Goal: Transaction & Acquisition: Purchase product/service

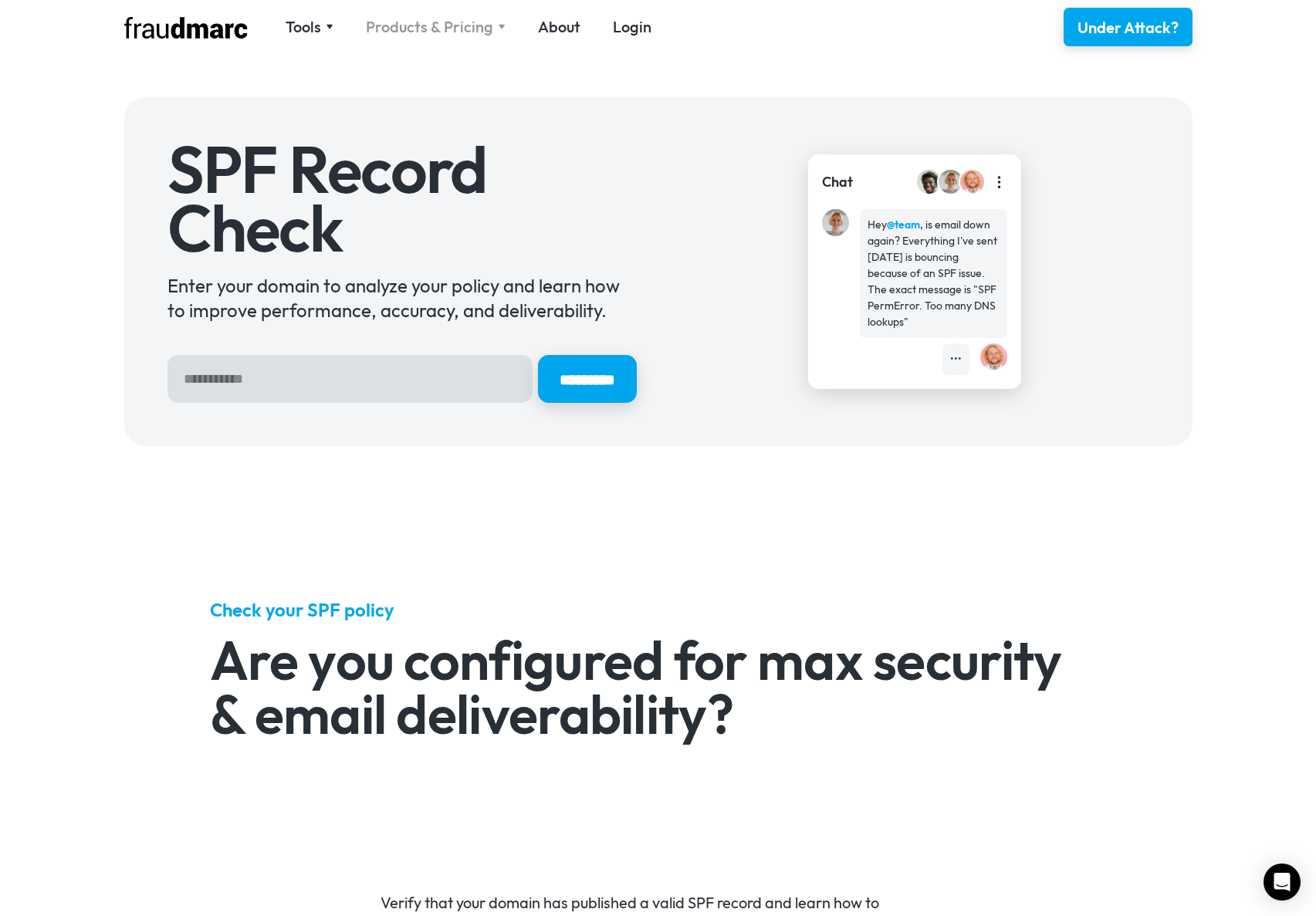
click at [484, 23] on div "Products & Pricing" at bounding box center [429, 26] width 127 height 22
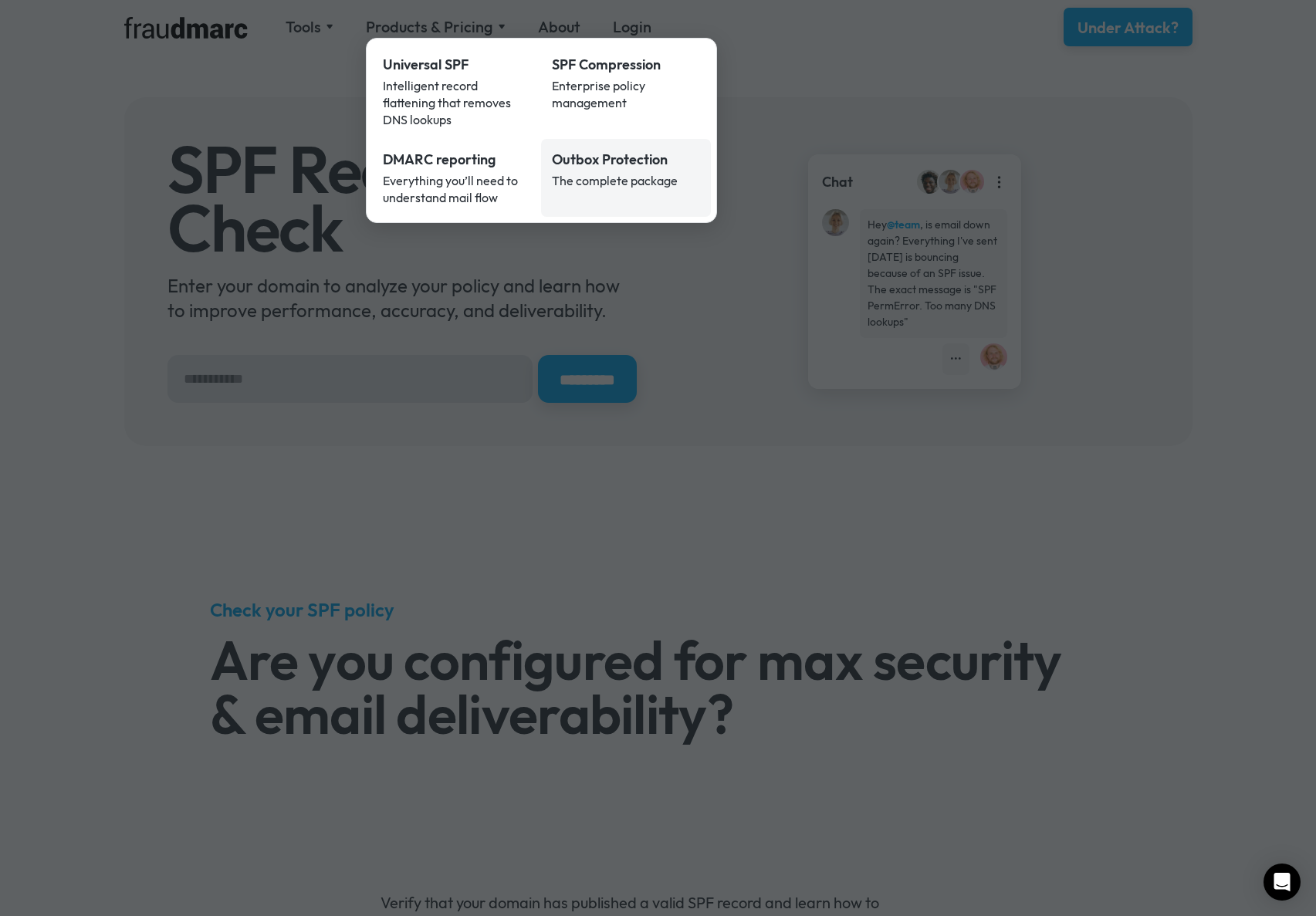
click at [636, 173] on link "Outbox Protection The complete package" at bounding box center [626, 178] width 170 height 78
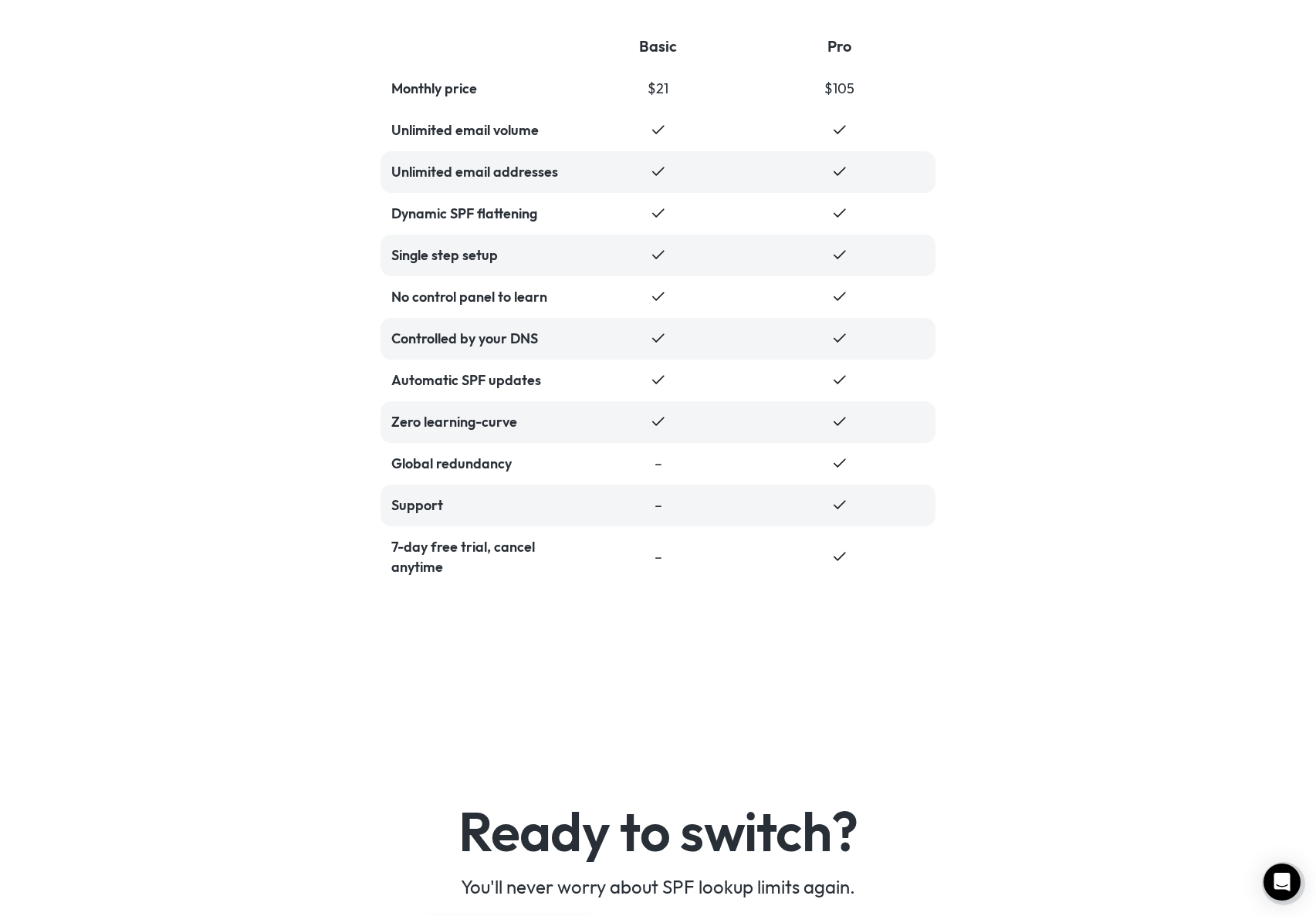
scroll to position [3333, 0]
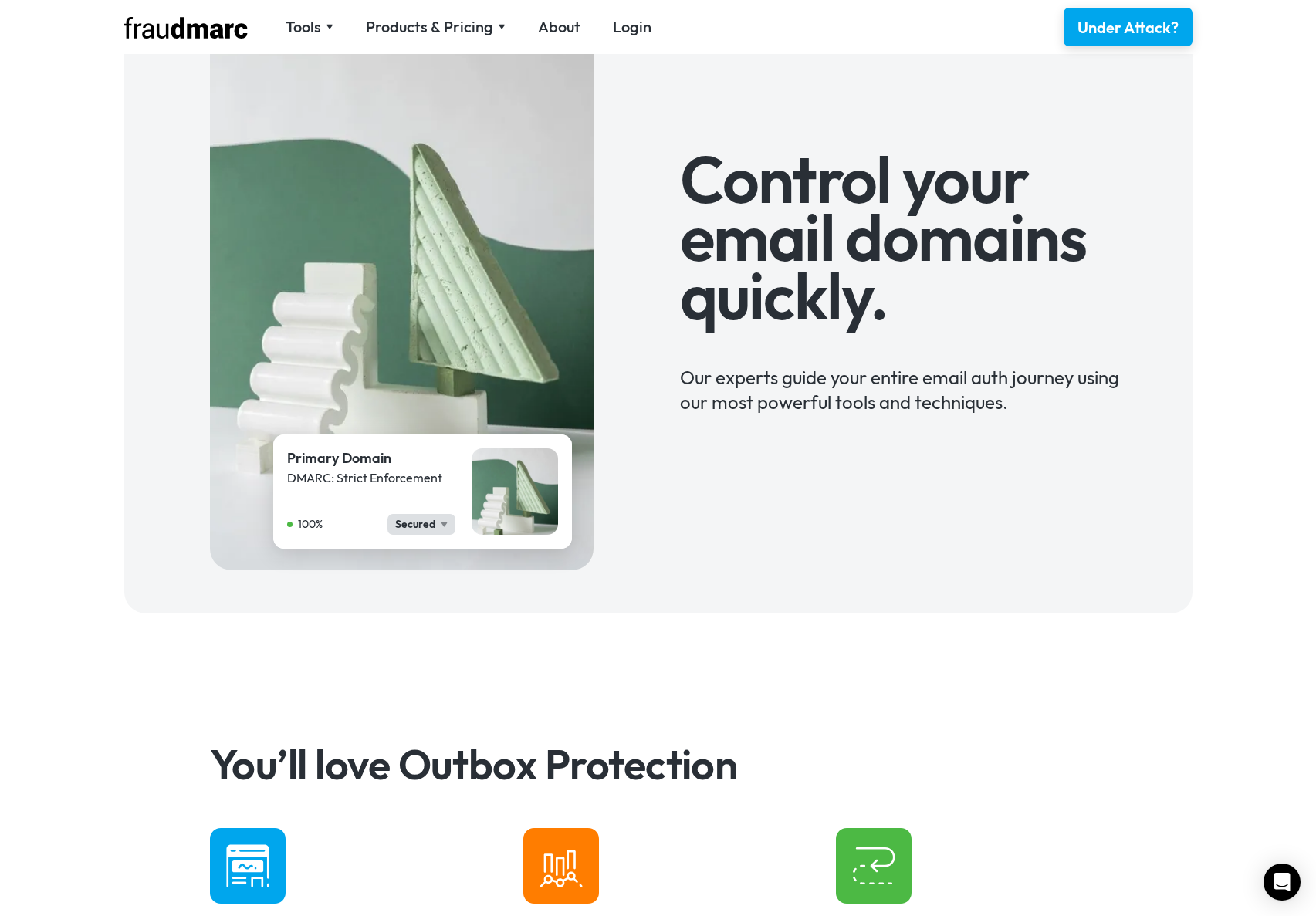
scroll to position [131, 0]
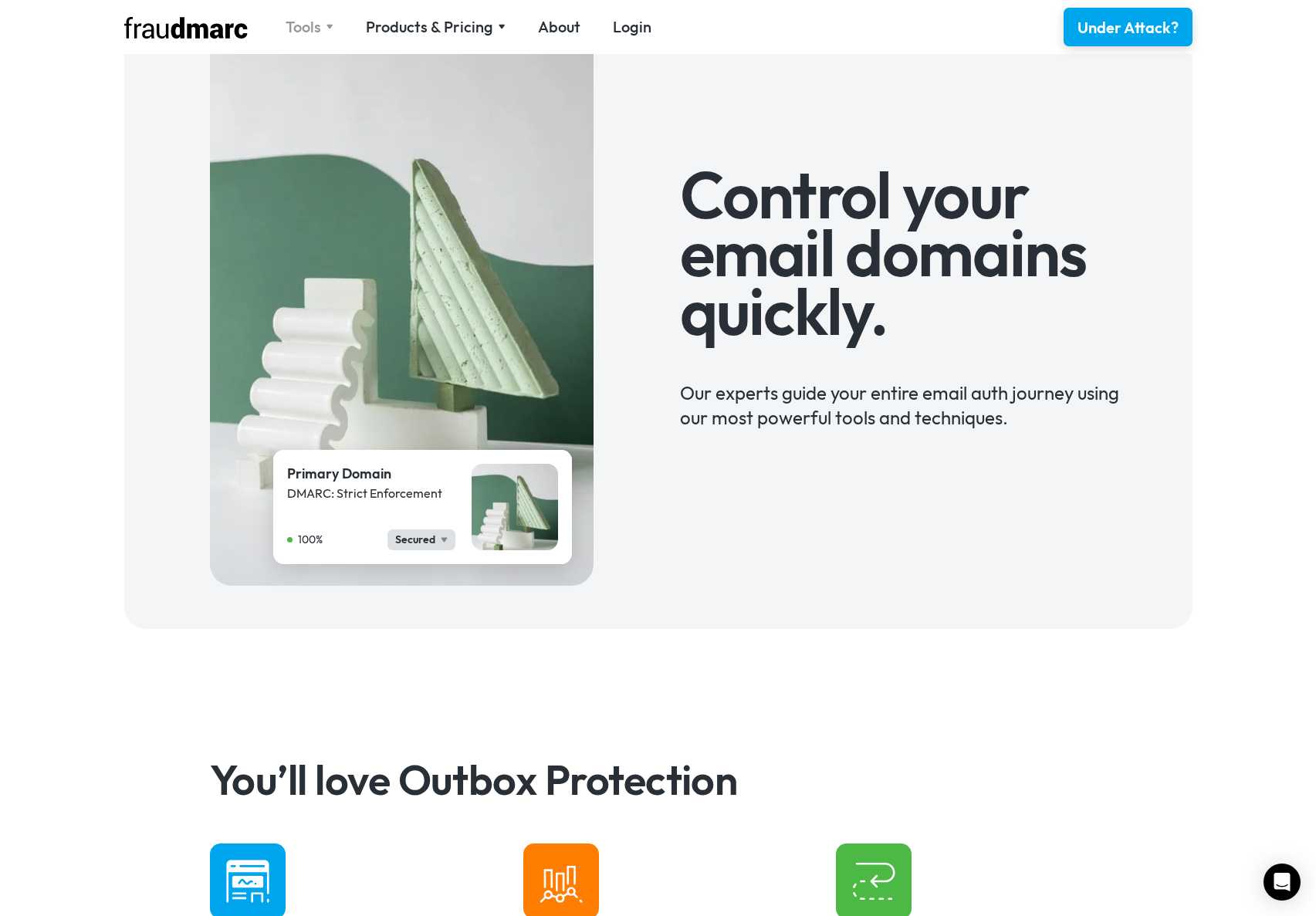
click at [315, 26] on div "Tools" at bounding box center [303, 26] width 35 height 22
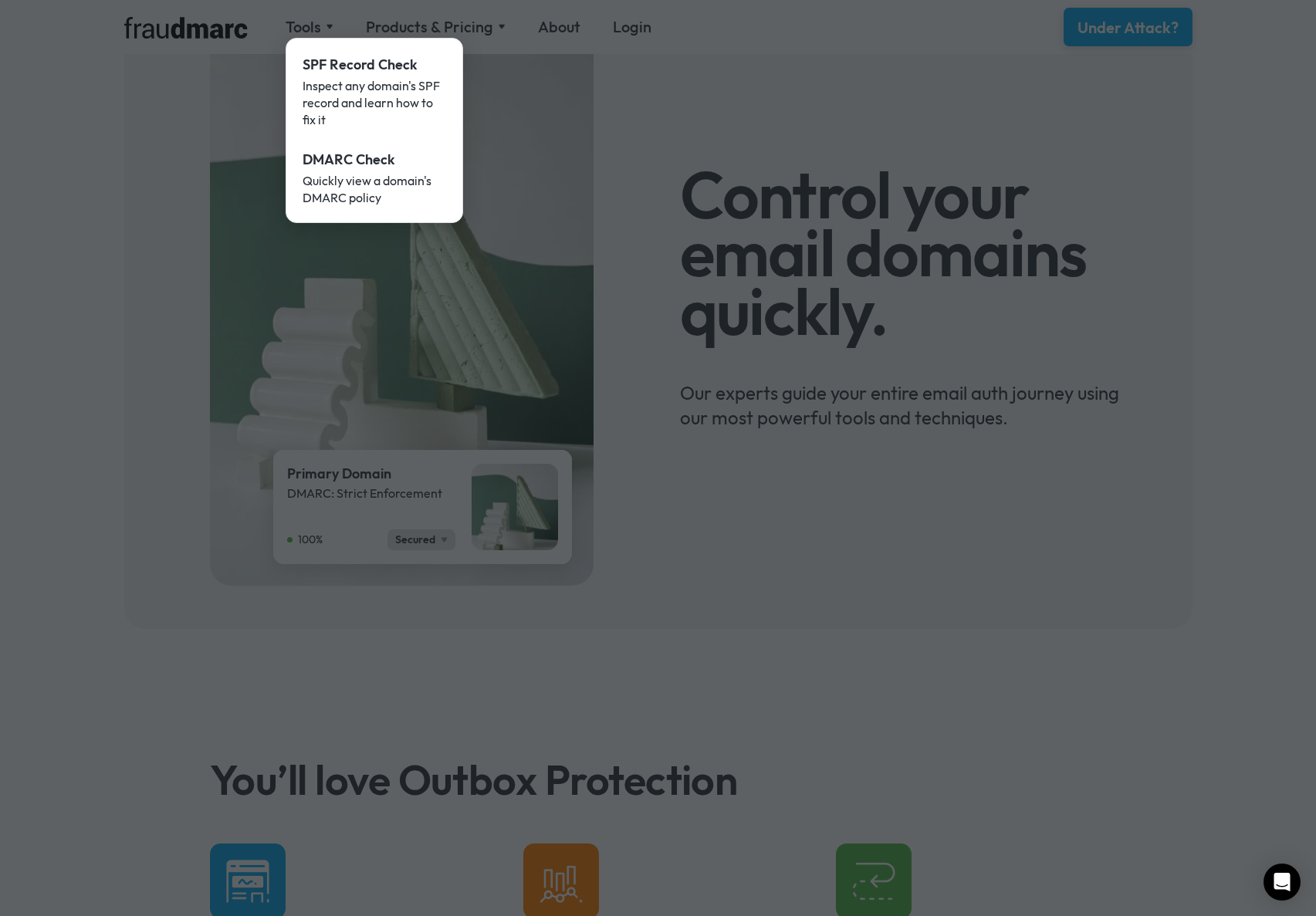
click at [441, 15] on div at bounding box center [658, 458] width 1316 height 916
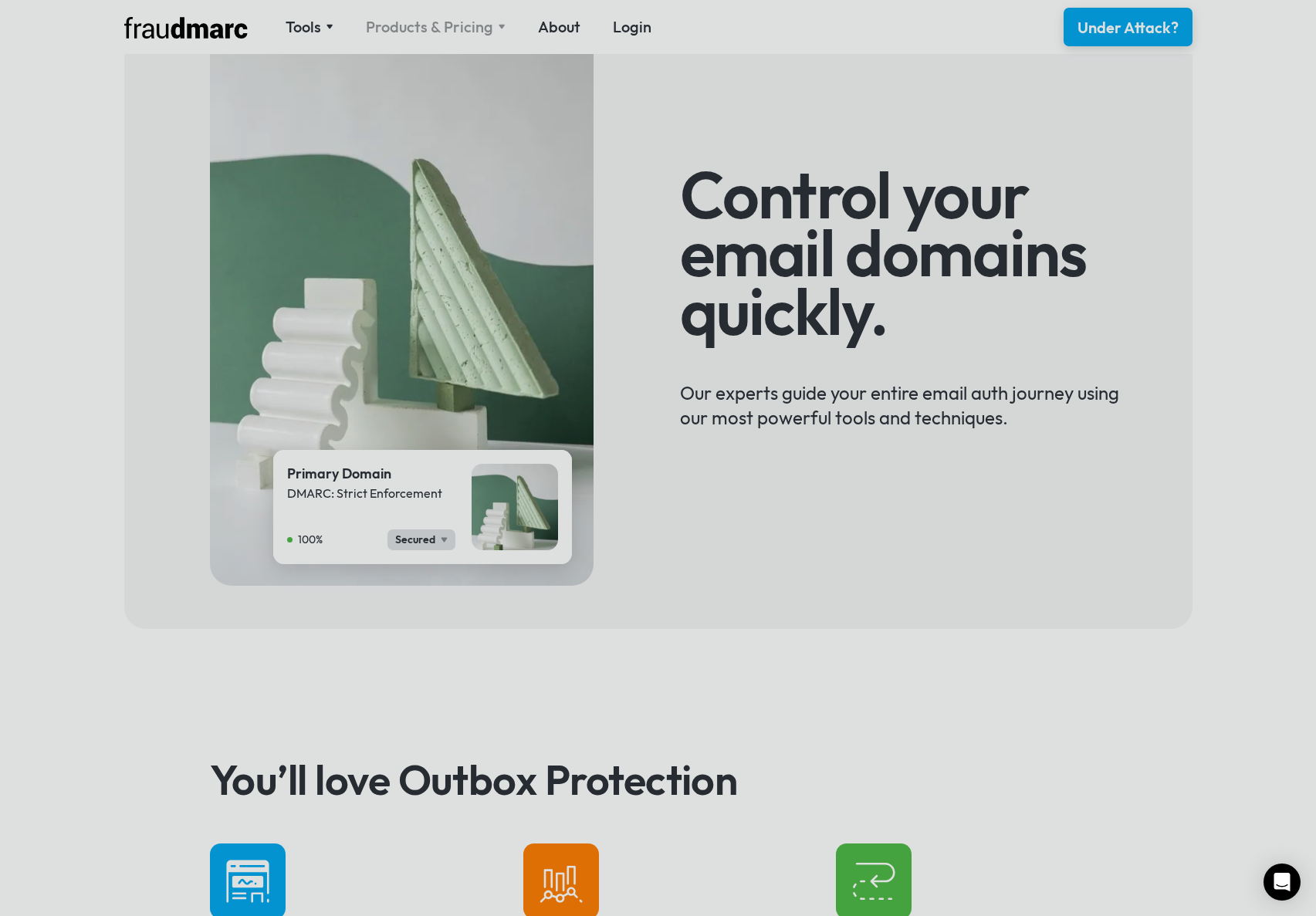
click at [436, 29] on div "Products & Pricing" at bounding box center [429, 26] width 127 height 22
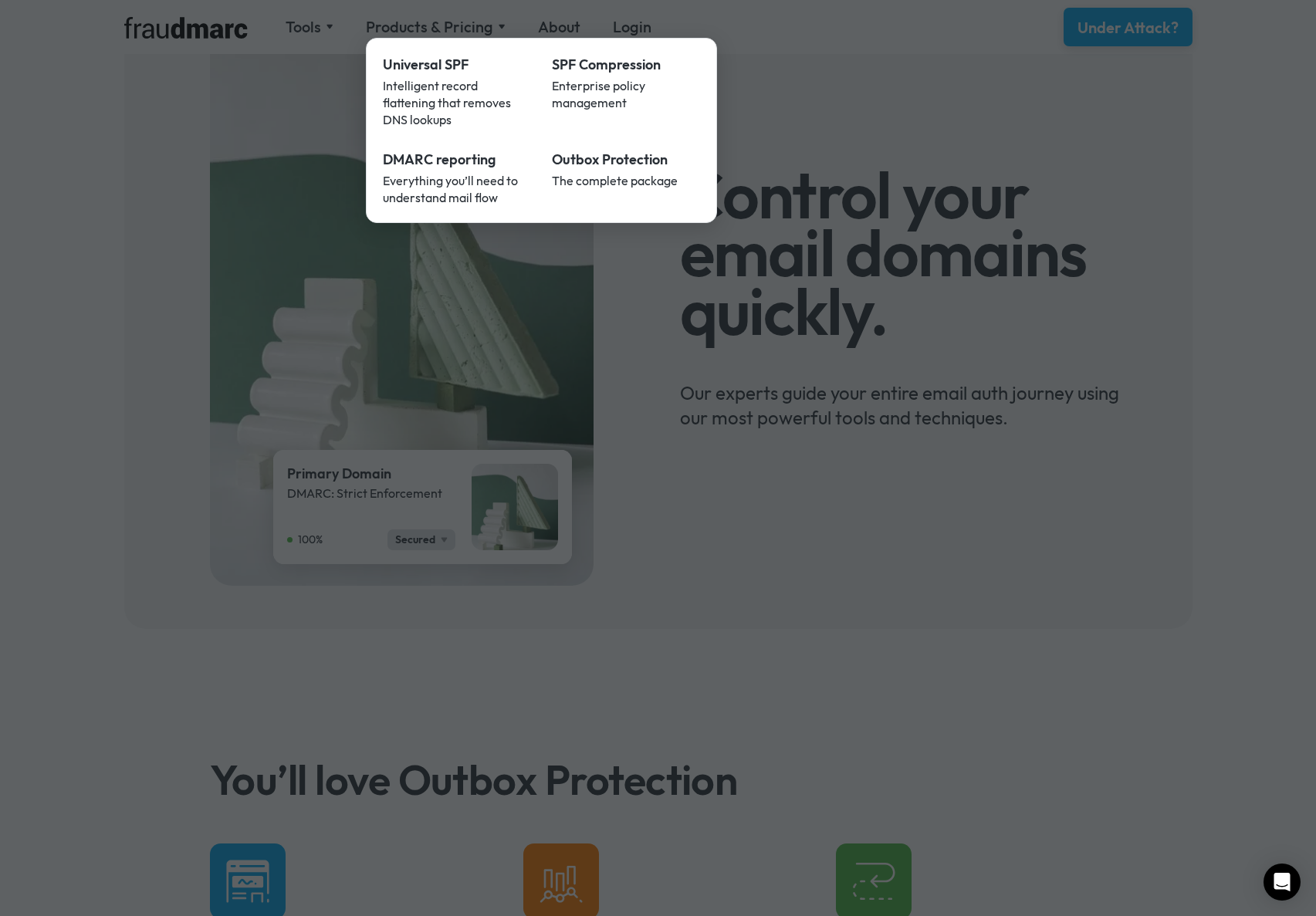
click at [108, 287] on div at bounding box center [658, 458] width 1316 height 916
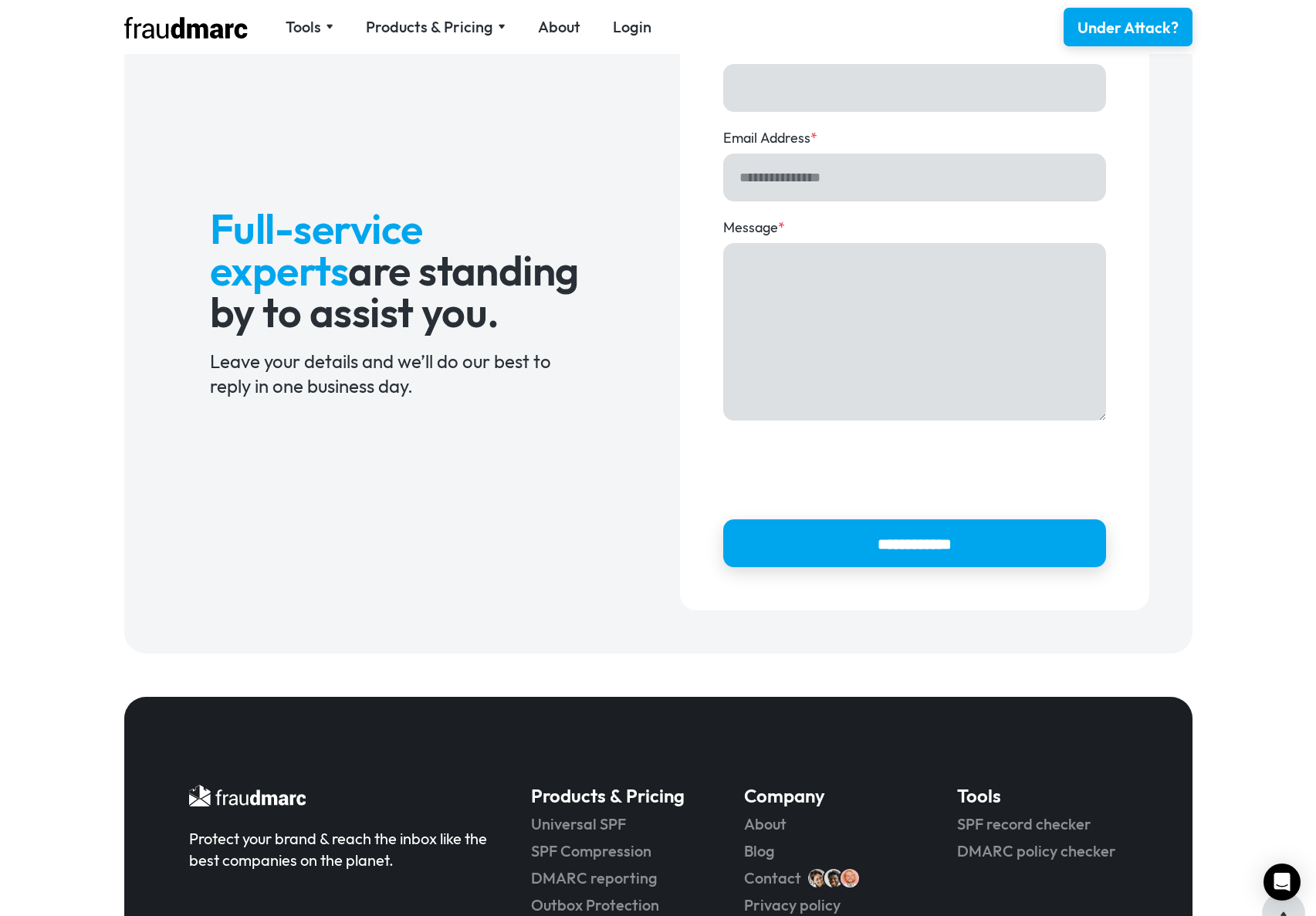
scroll to position [1203, 0]
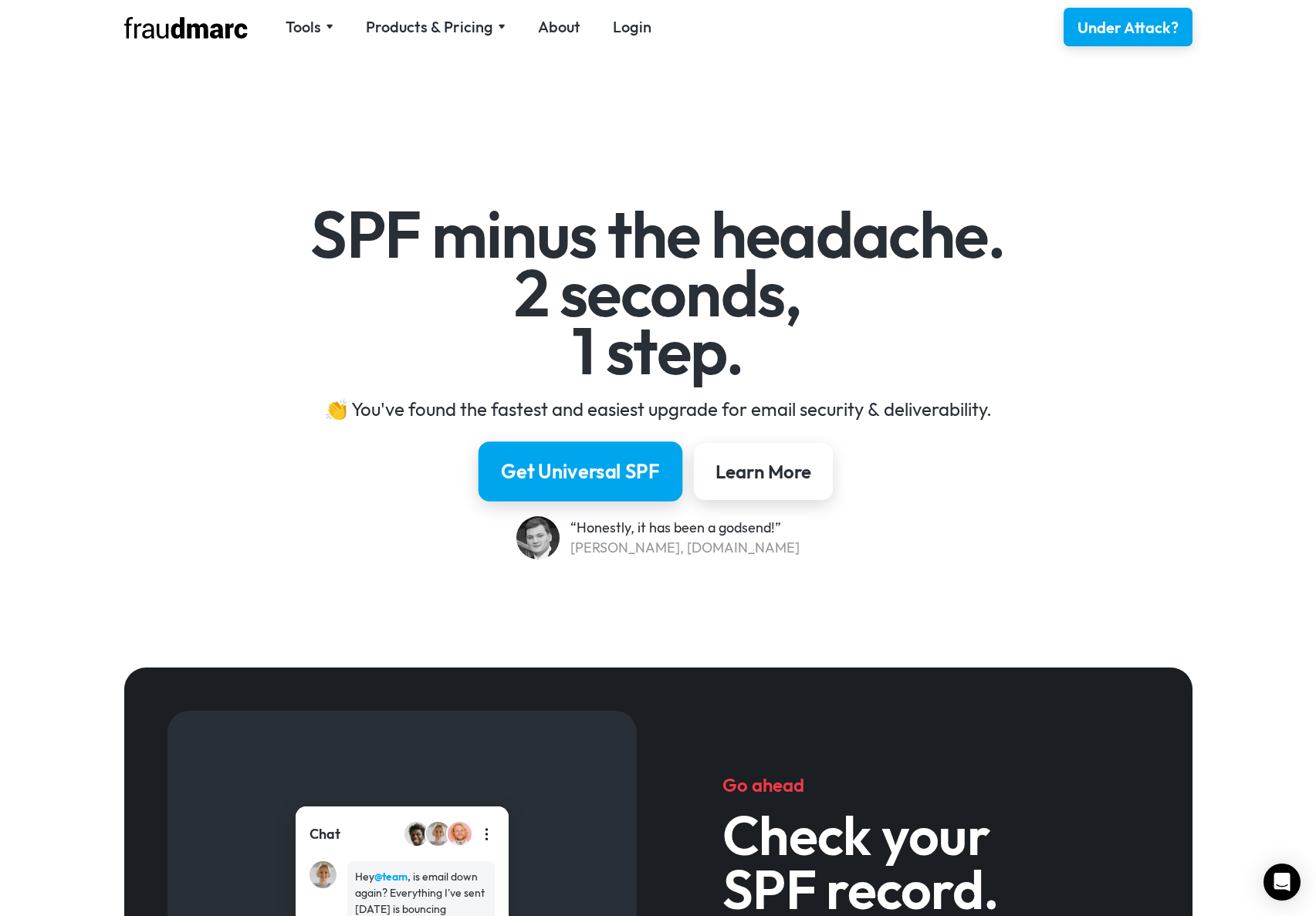
click at [578, 454] on link "Get Universal SPF" at bounding box center [580, 471] width 204 height 60
click at [553, 26] on link "About" at bounding box center [559, 26] width 42 height 22
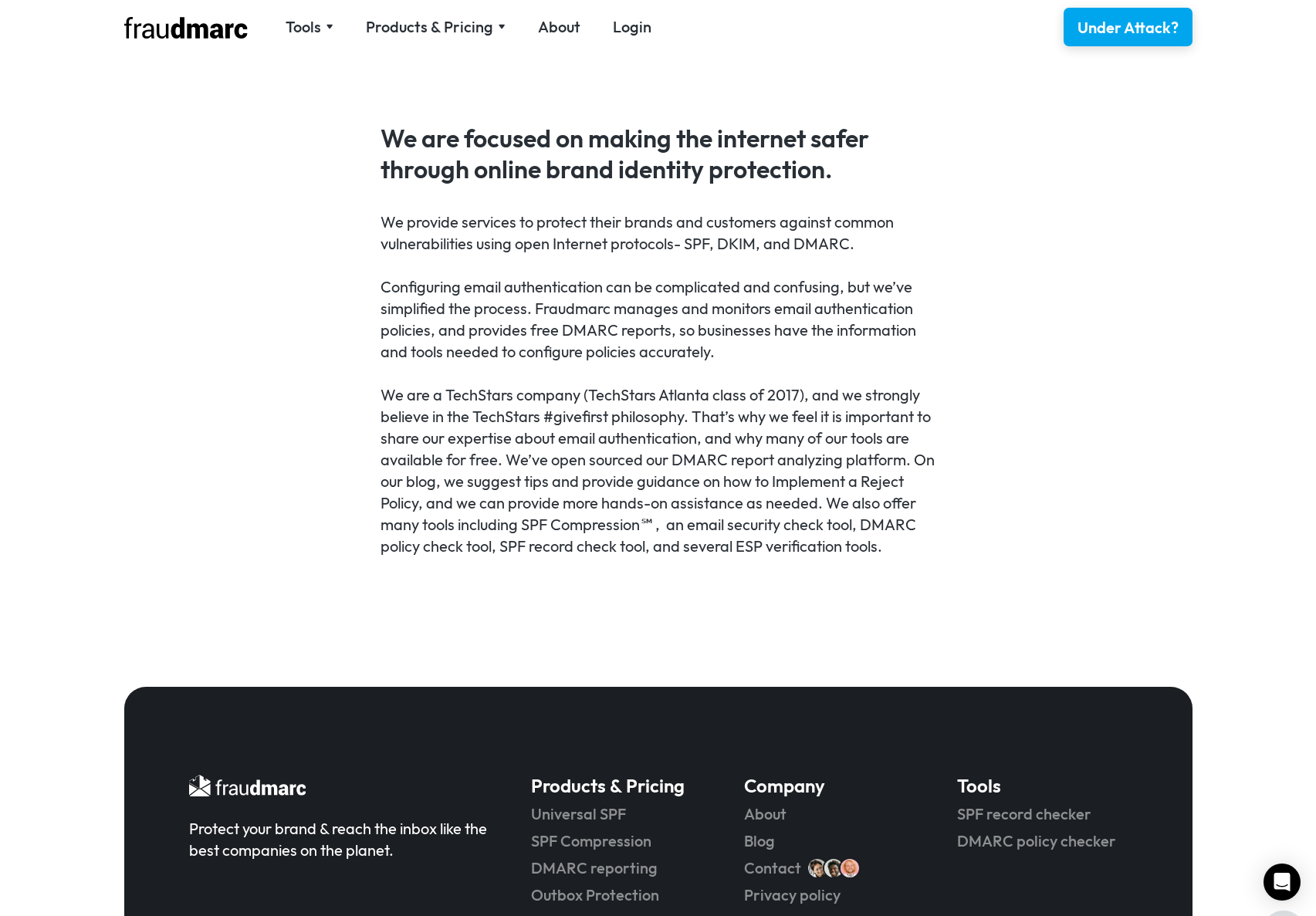
scroll to position [683, 0]
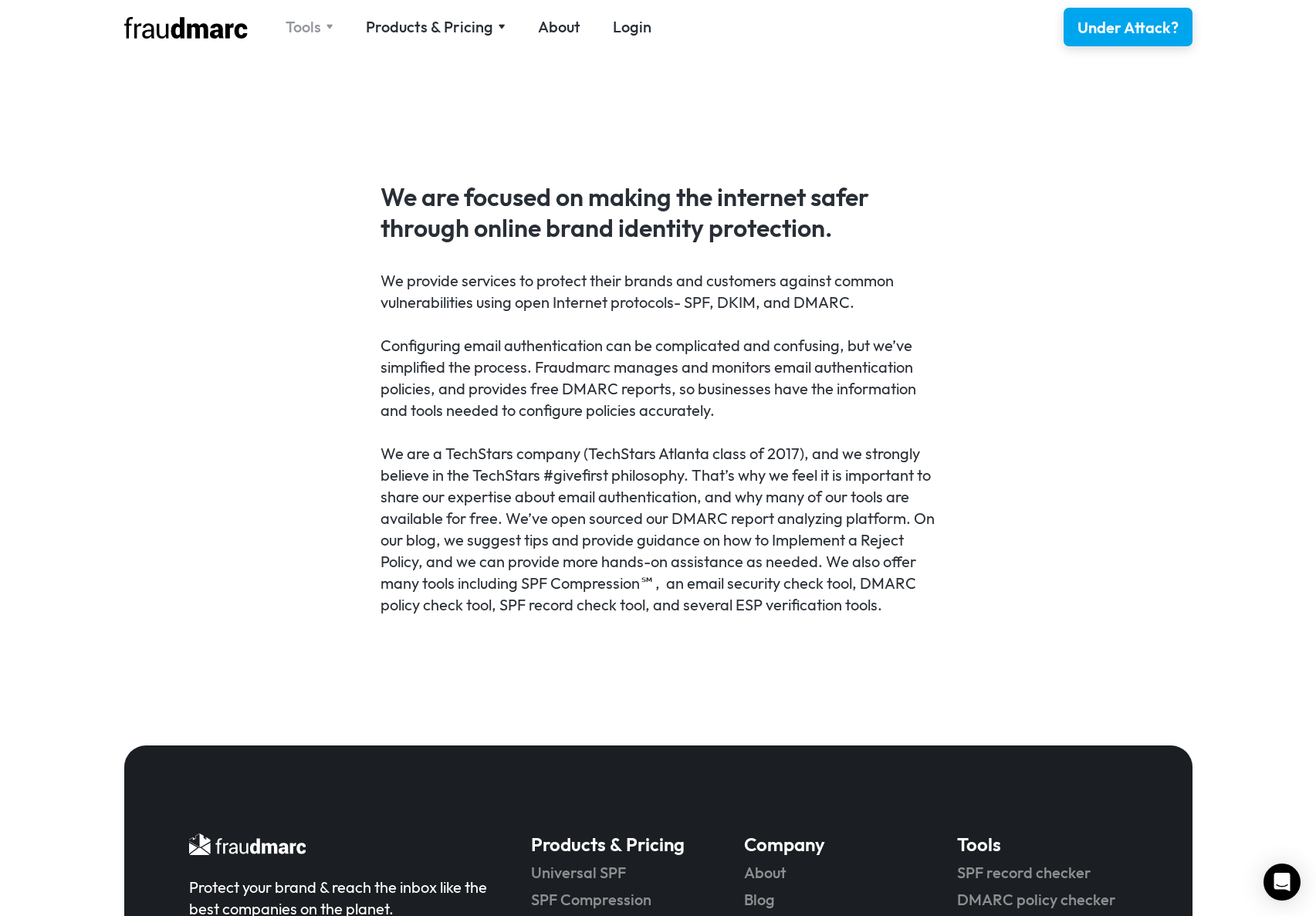
click at [318, 22] on div "Tools" at bounding box center [303, 26] width 35 height 22
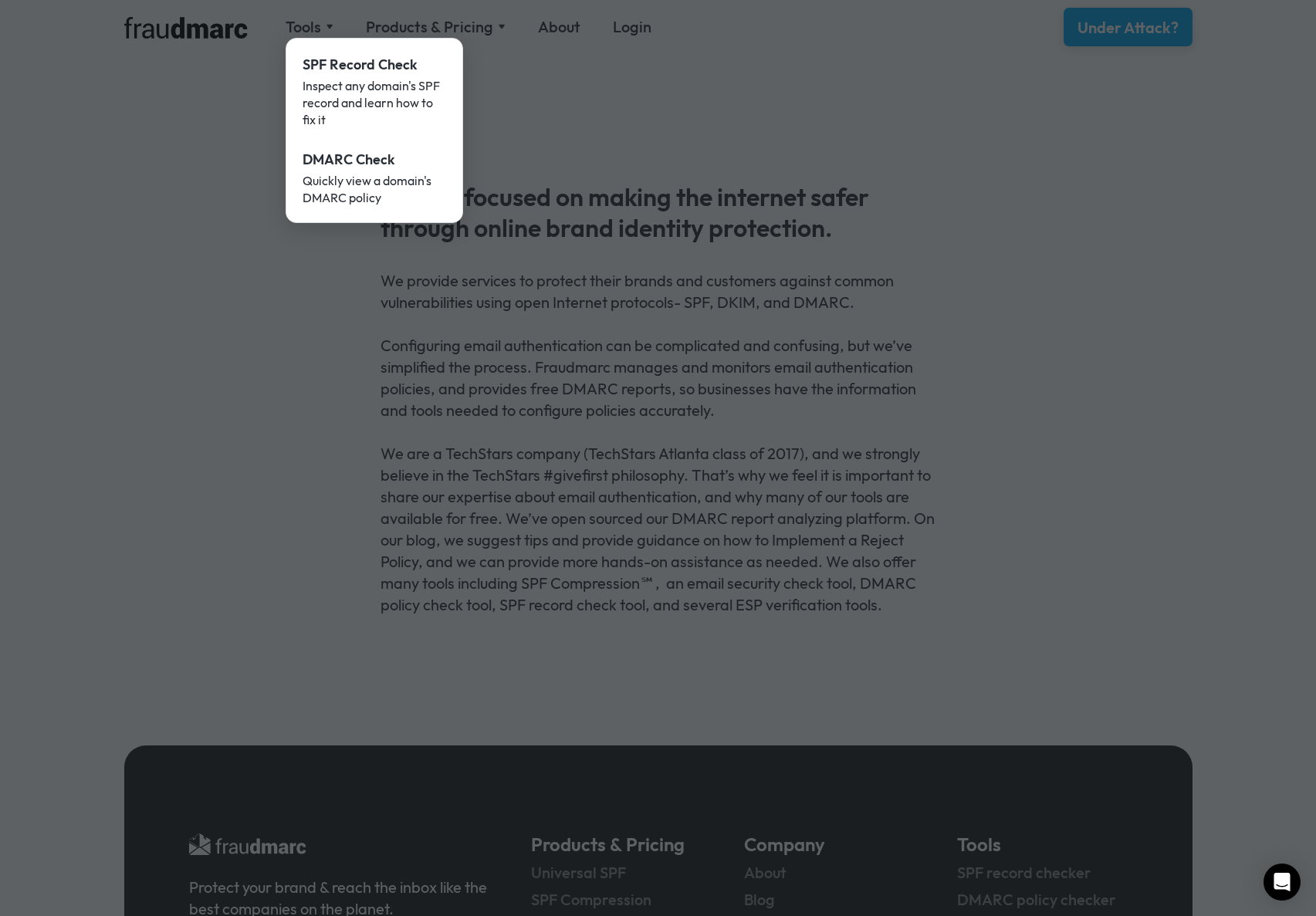
click at [400, 32] on div at bounding box center [658, 458] width 1316 height 916
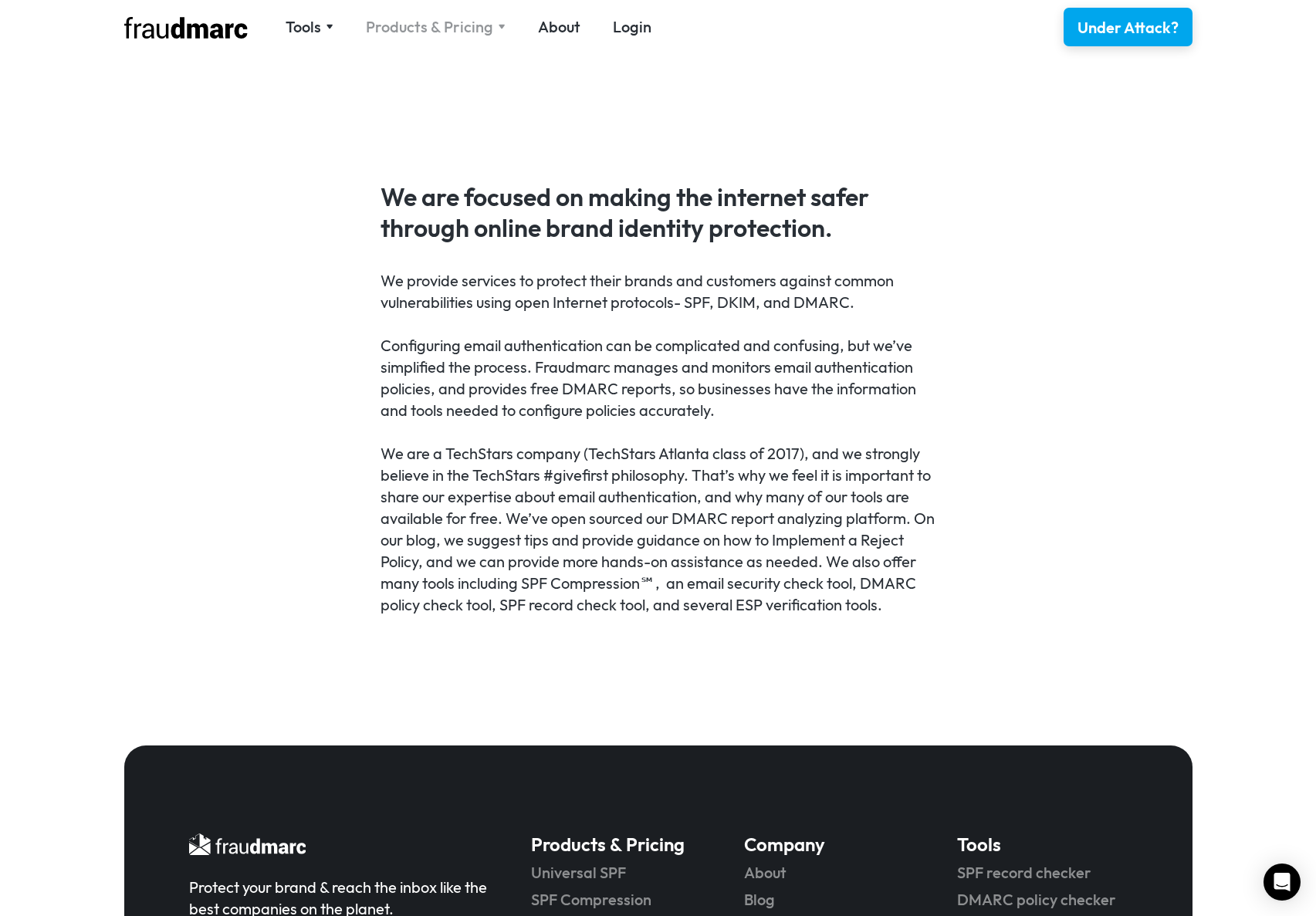
click at [458, 23] on div "Products & Pricing" at bounding box center [429, 26] width 127 height 22
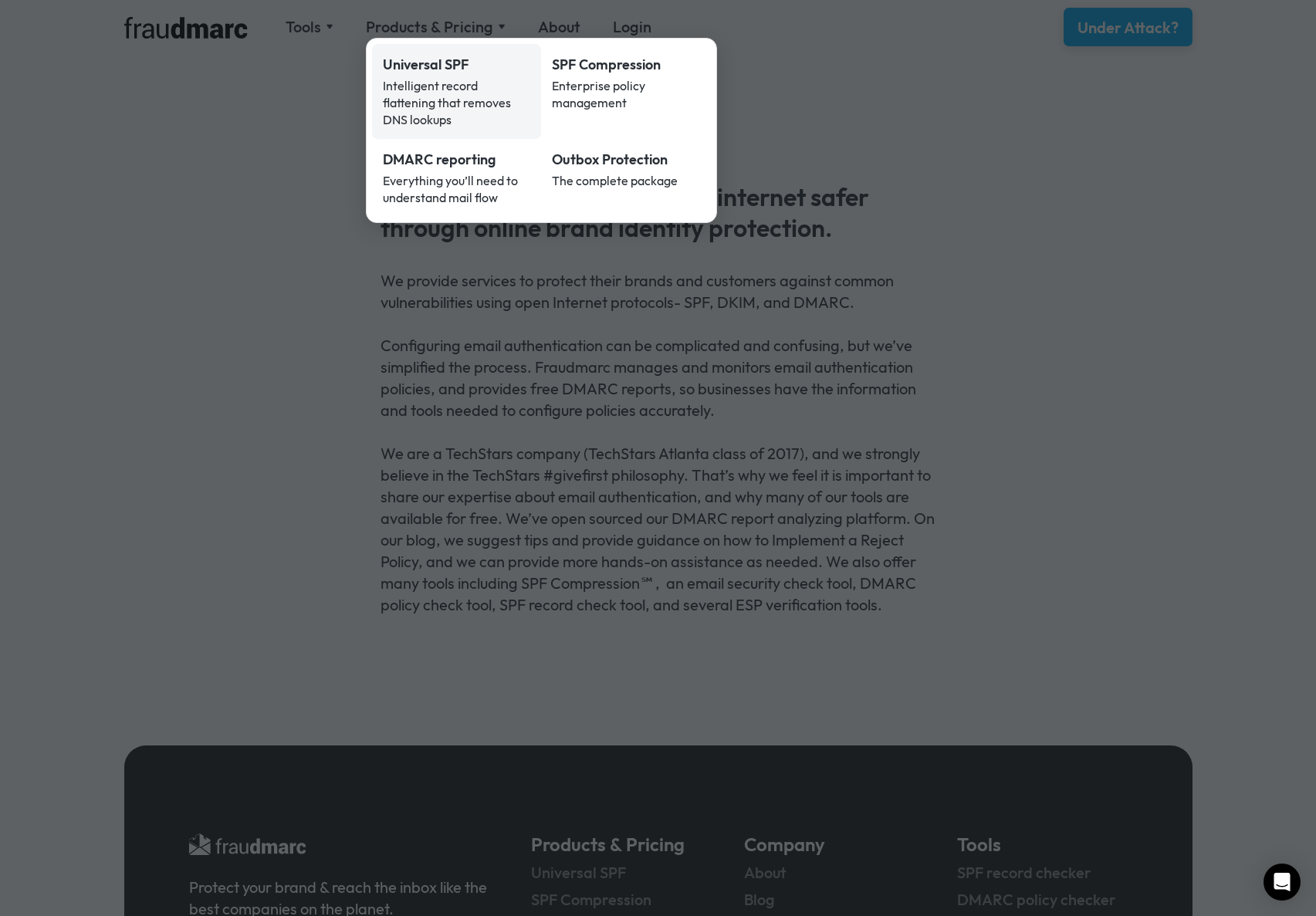
click at [468, 96] on div "Intelligent record flattening that removes DNS lookups" at bounding box center [456, 102] width 148 height 51
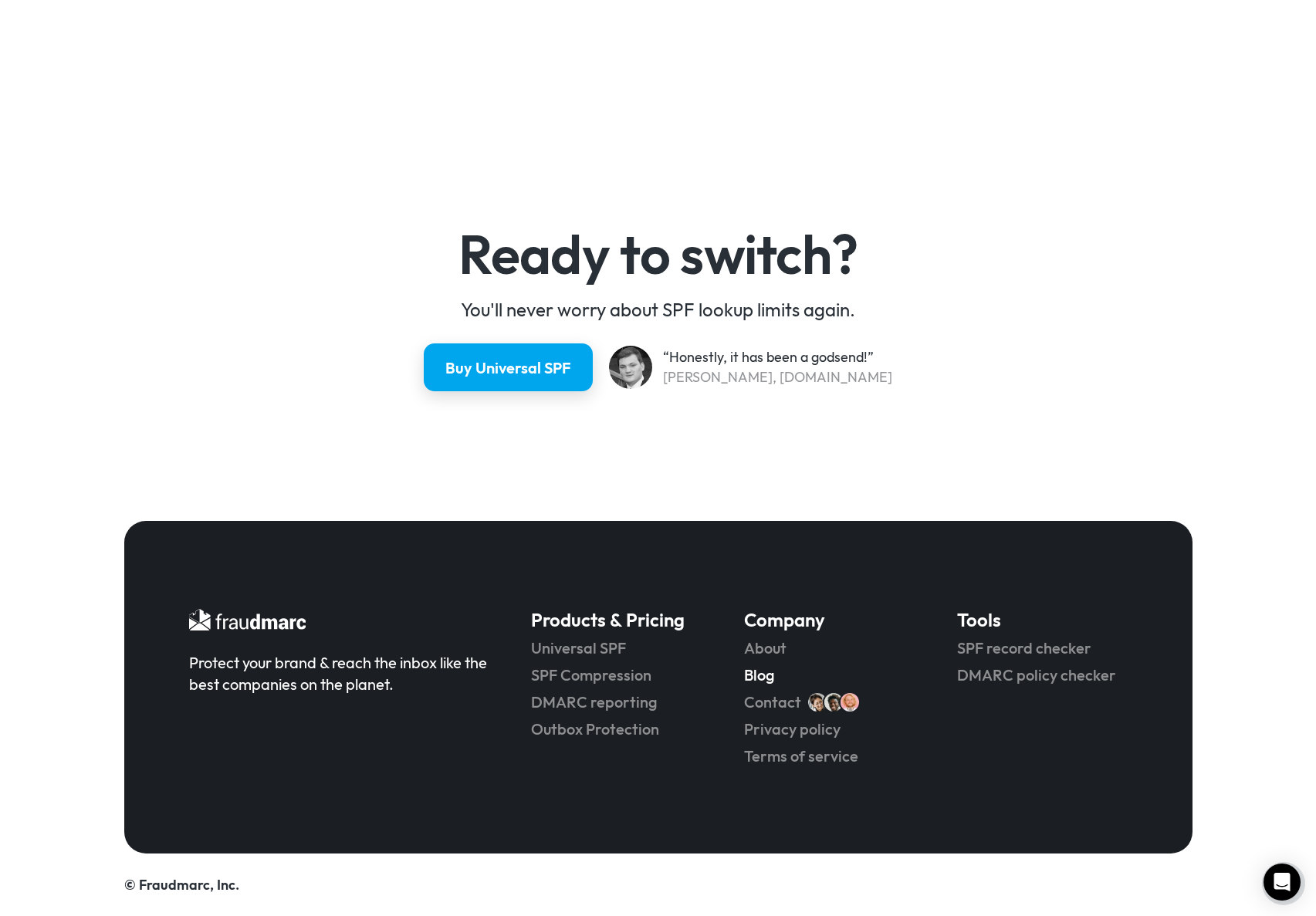
scroll to position [3907, 0]
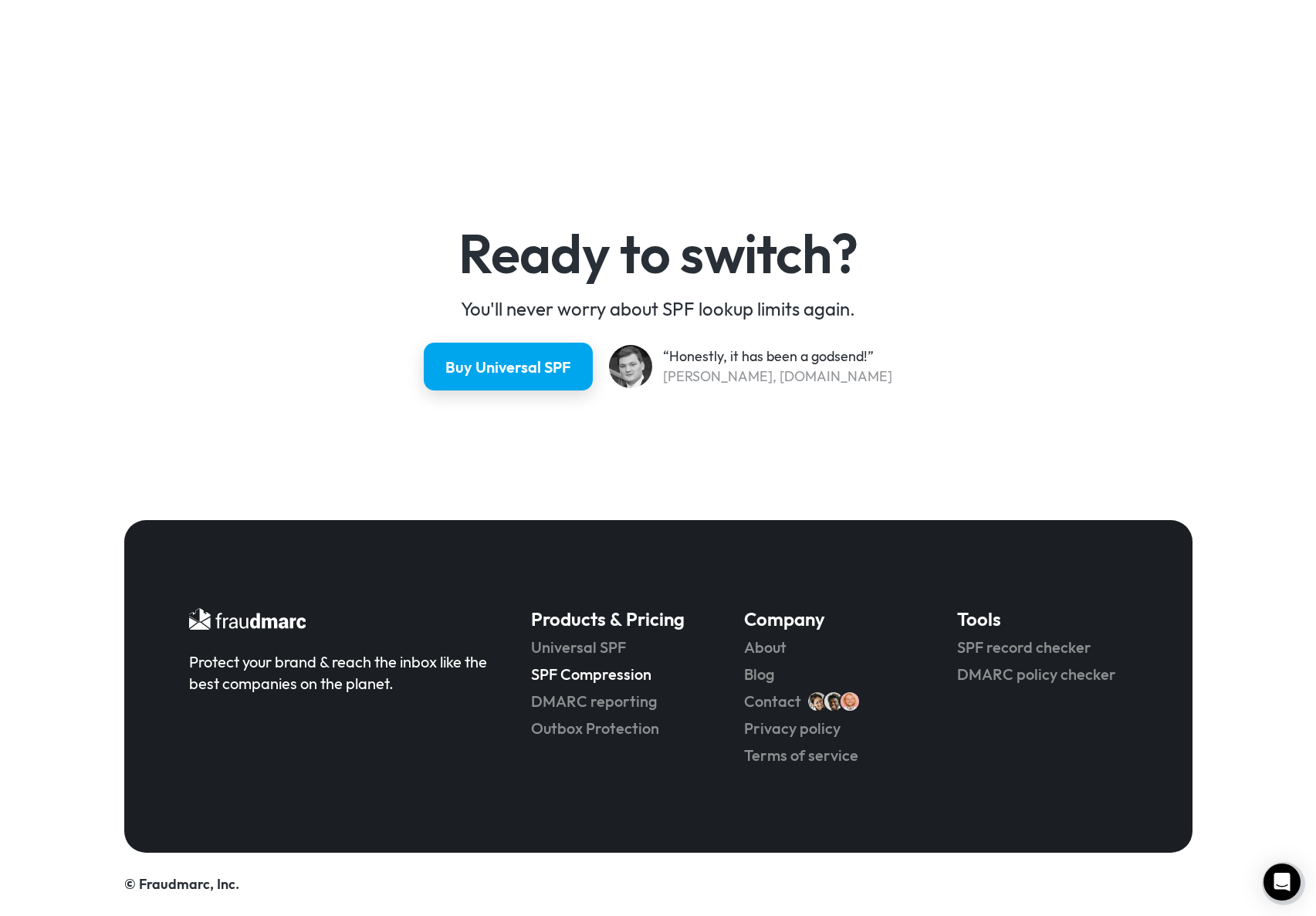
click at [592, 670] on link "SPF Compression" at bounding box center [616, 674] width 170 height 22
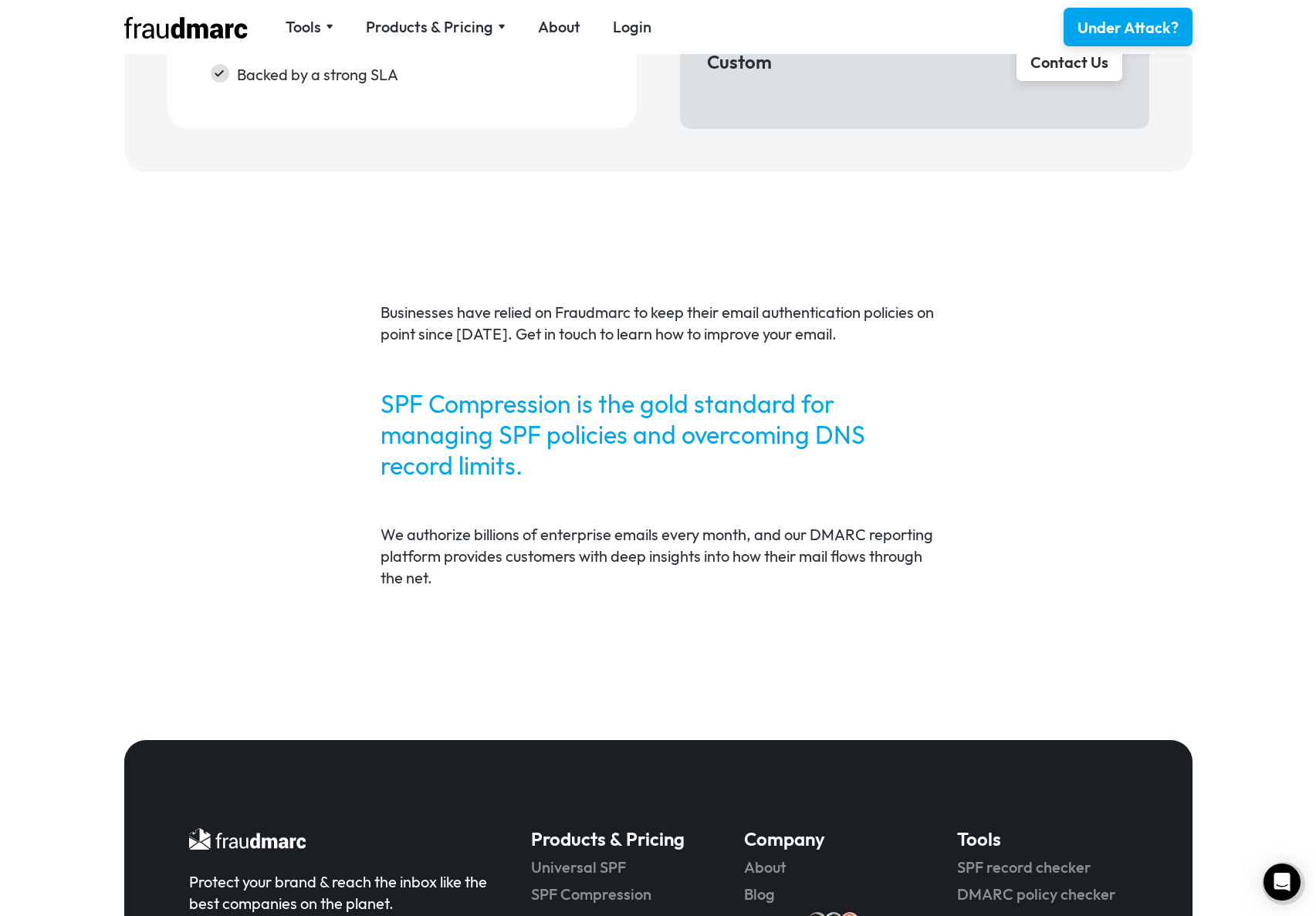
scroll to position [2918, 0]
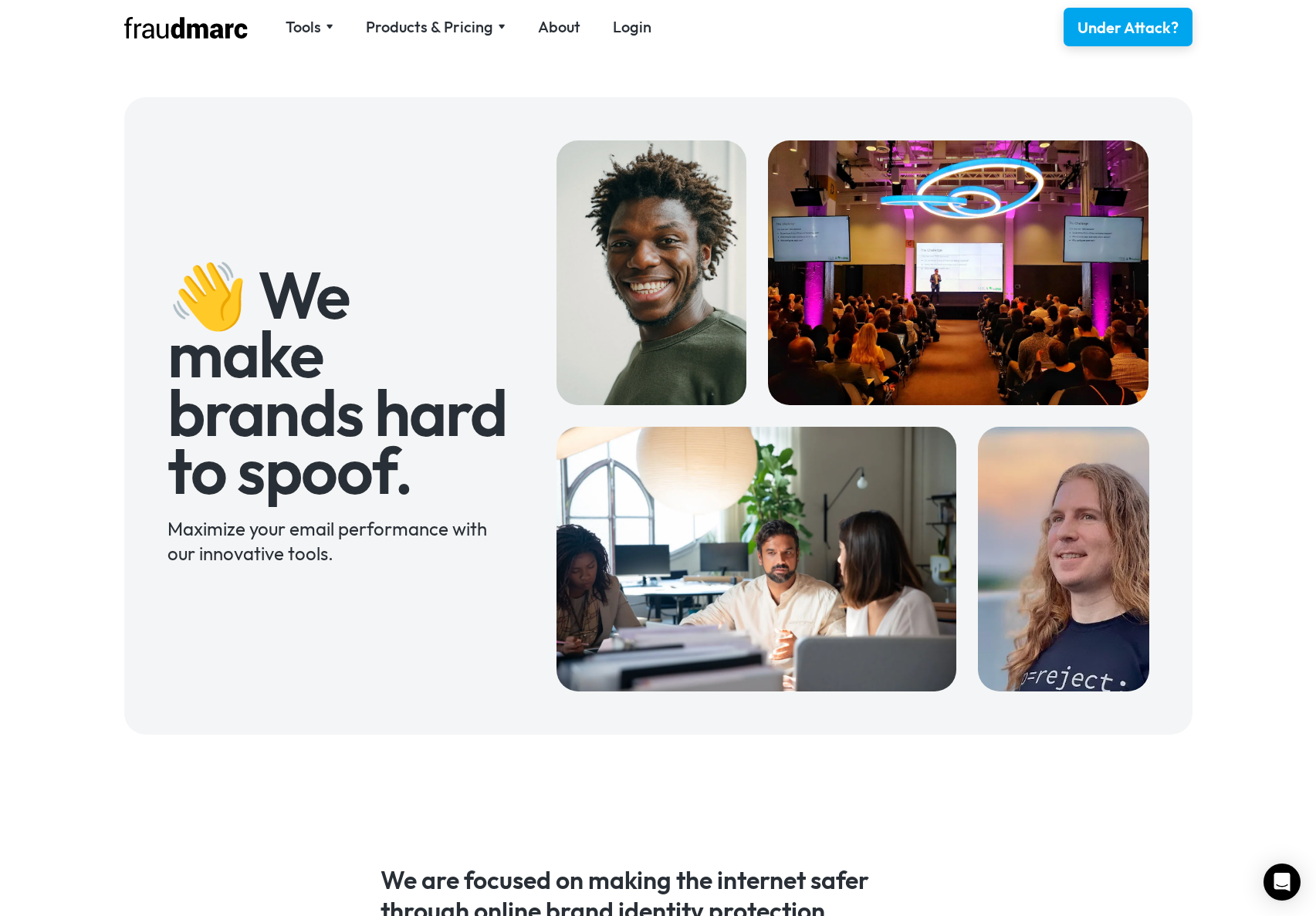
click at [724, 58] on body "Tools SPF Record Check Inspect any domain's SPF record and learn how to fix it …" at bounding box center [658, 912] width 1316 height 1825
click at [608, 32] on nav "Tools SPF Record Check Inspect any domain's SPF record and learn how to fix it …" at bounding box center [467, 26] width 398 height 22
click at [613, 27] on link "Login" at bounding box center [632, 26] width 38 height 22
click at [477, 20] on div "Products & Pricing" at bounding box center [429, 26] width 127 height 22
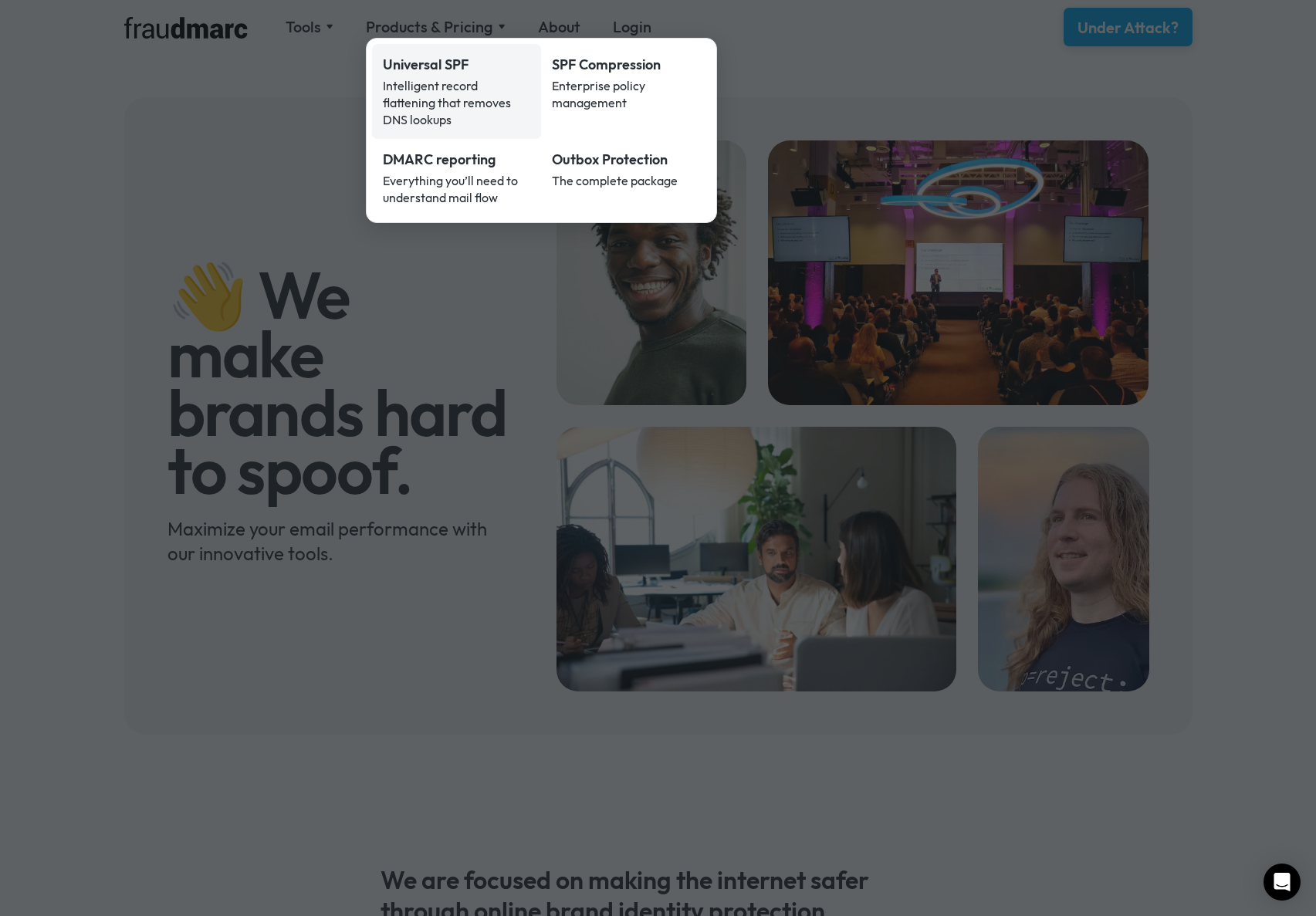
click at [435, 98] on div "Intelligent record flattening that removes DNS lookups" at bounding box center [456, 102] width 148 height 51
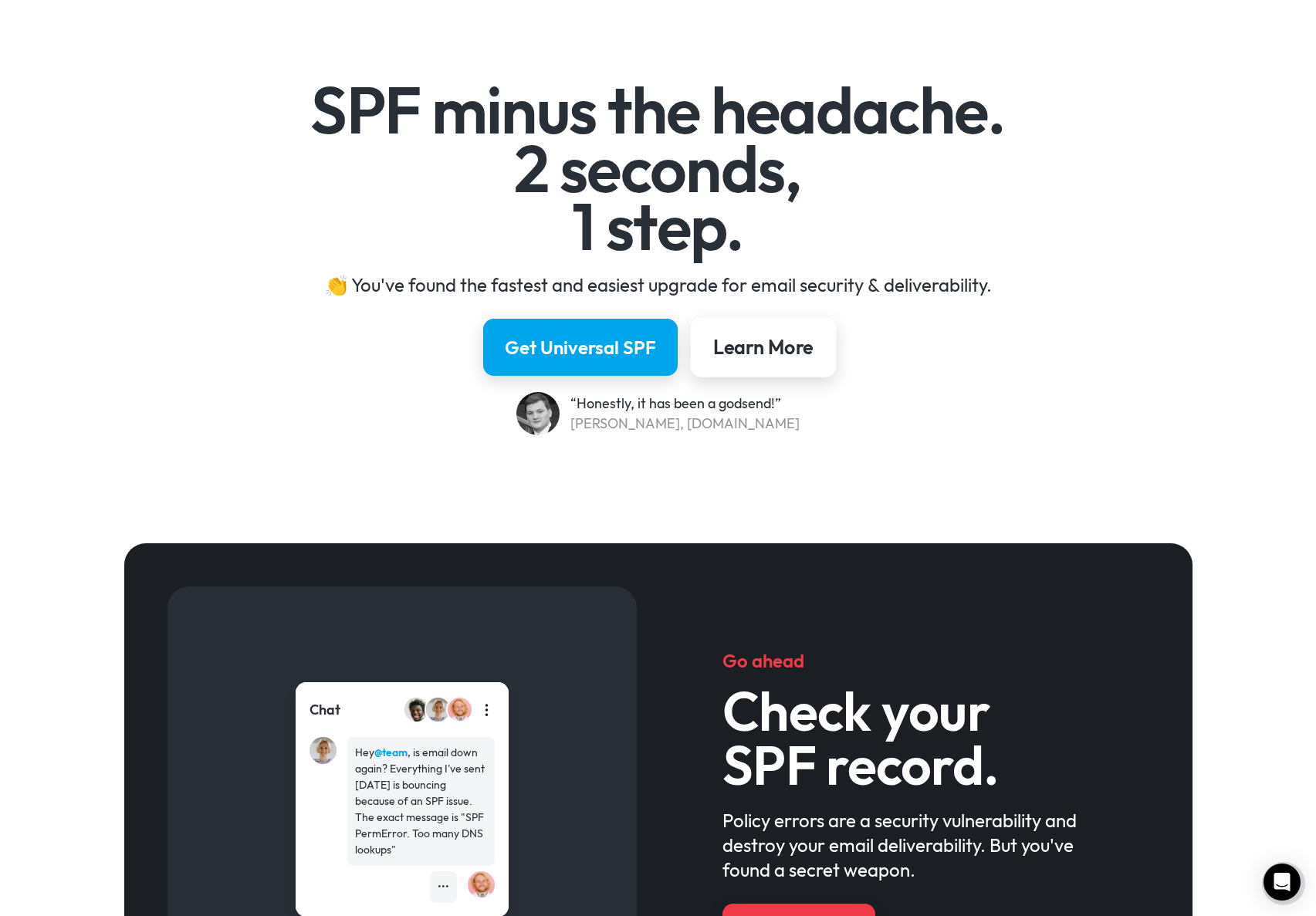
click at [783, 327] on link "Learn More" at bounding box center [764, 347] width 146 height 60
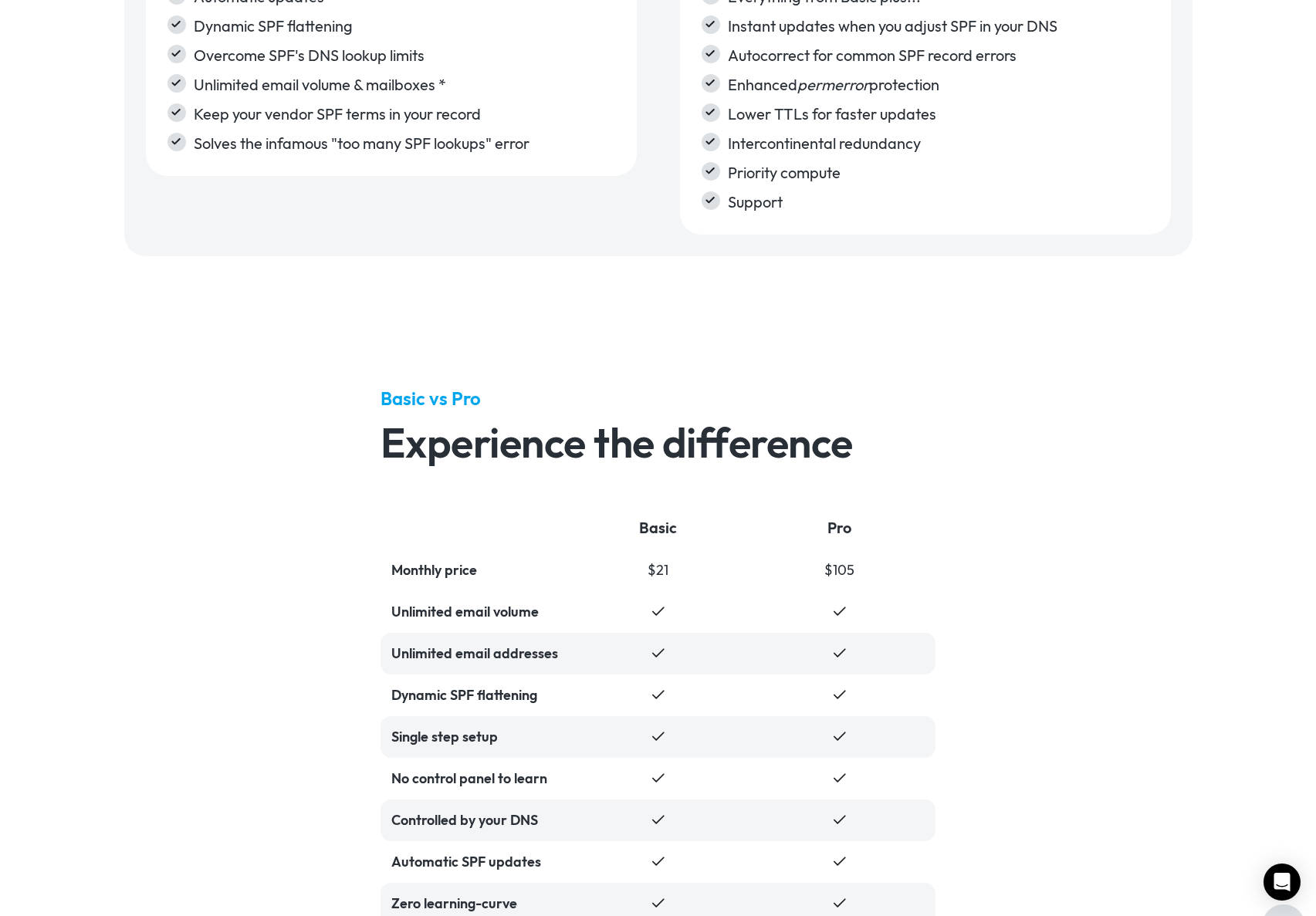
scroll to position [2484, 0]
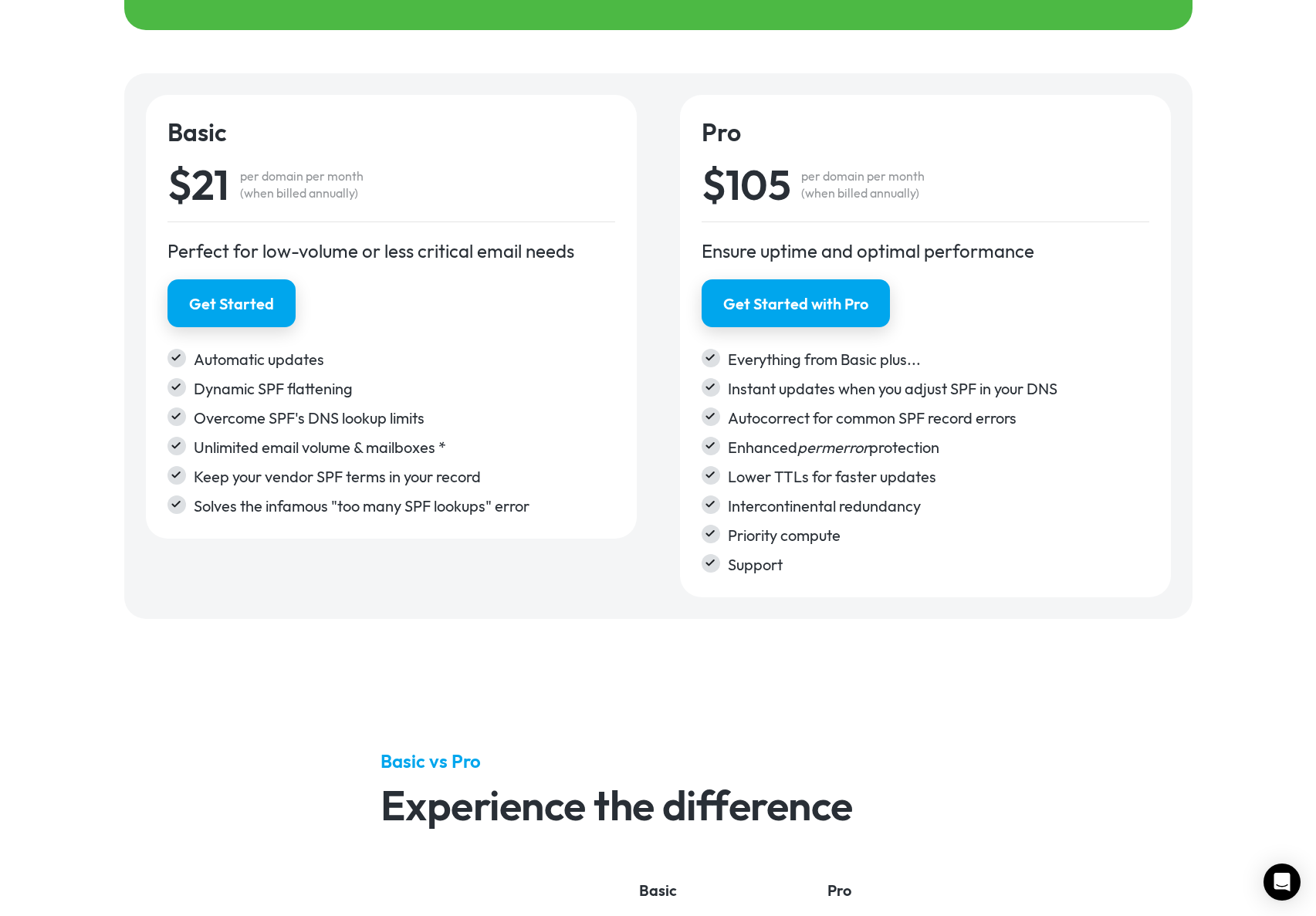
click at [185, 271] on div "Basic $21 per domain per month (when billed annually) Perfect for low-volume or…" at bounding box center [391, 317] width 491 height 444
click at [217, 298] on div "Get Started" at bounding box center [231, 303] width 90 height 22
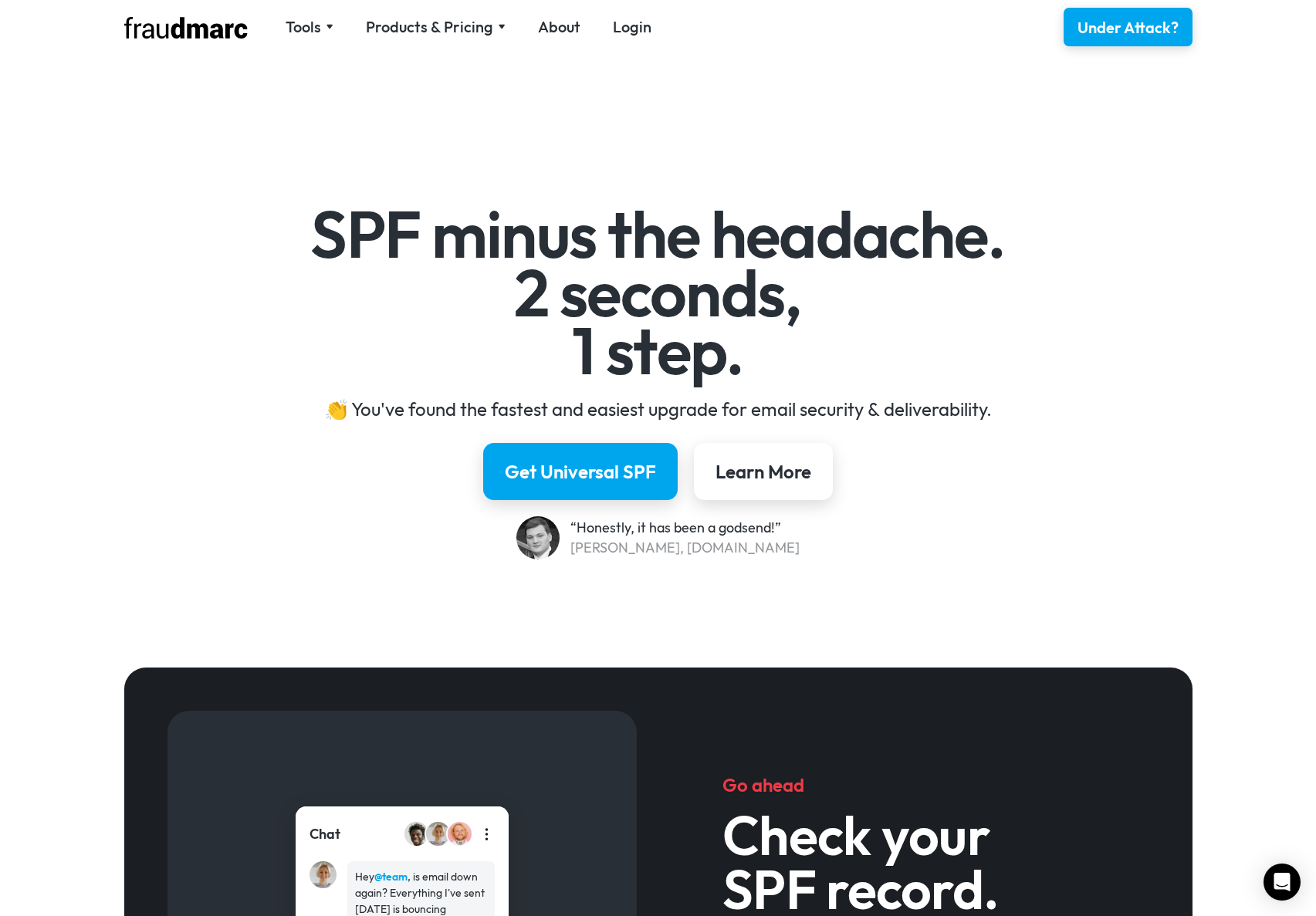
click at [513, 127] on div "SPF minus the headache. 2 seconds, 1 step. 👏 You've found the fastest and easie…" at bounding box center [658, 360] width 1316 height 570
click at [477, 20] on div "Products & Pricing" at bounding box center [429, 26] width 127 height 22
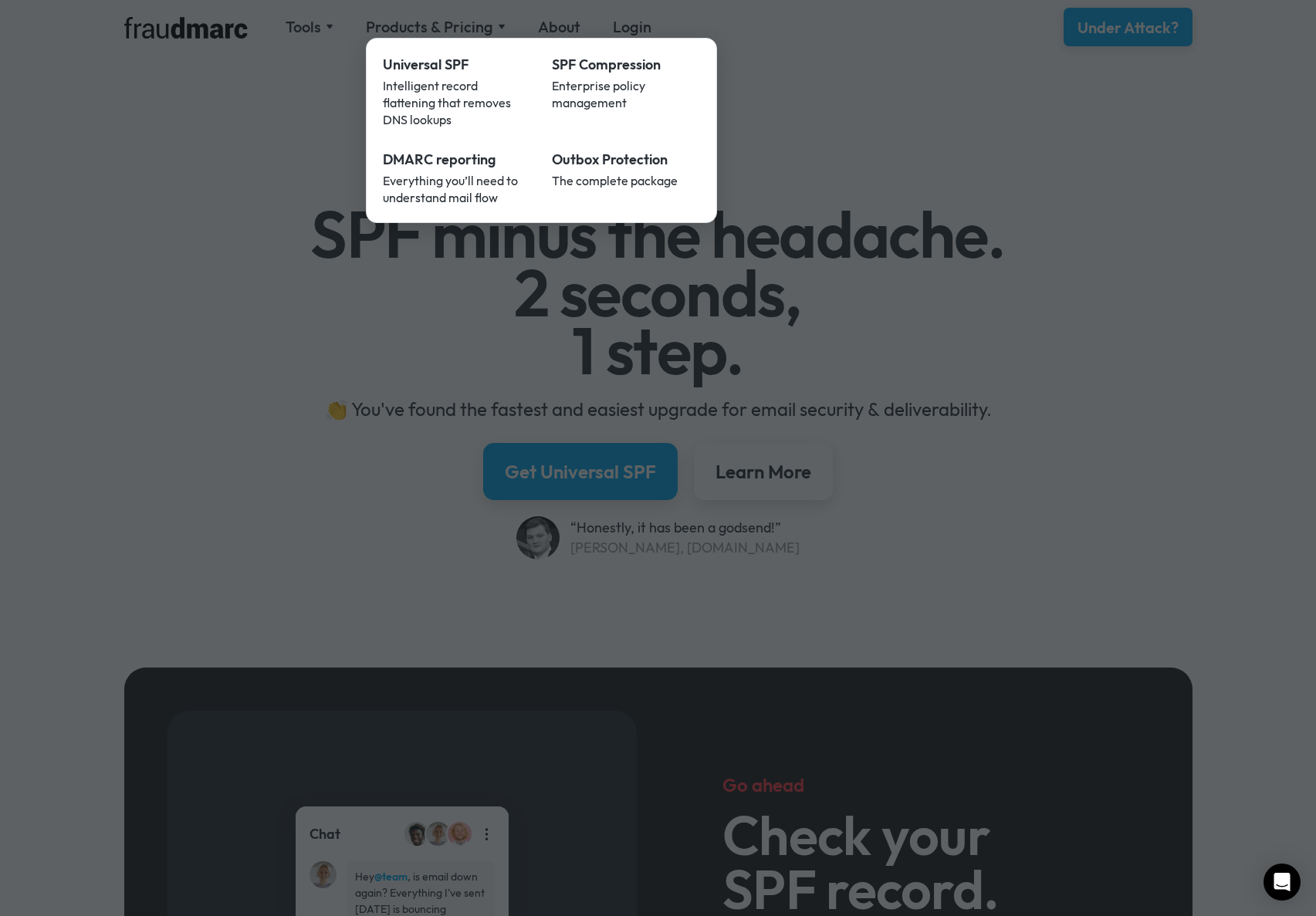
click at [188, 194] on div at bounding box center [658, 458] width 1316 height 916
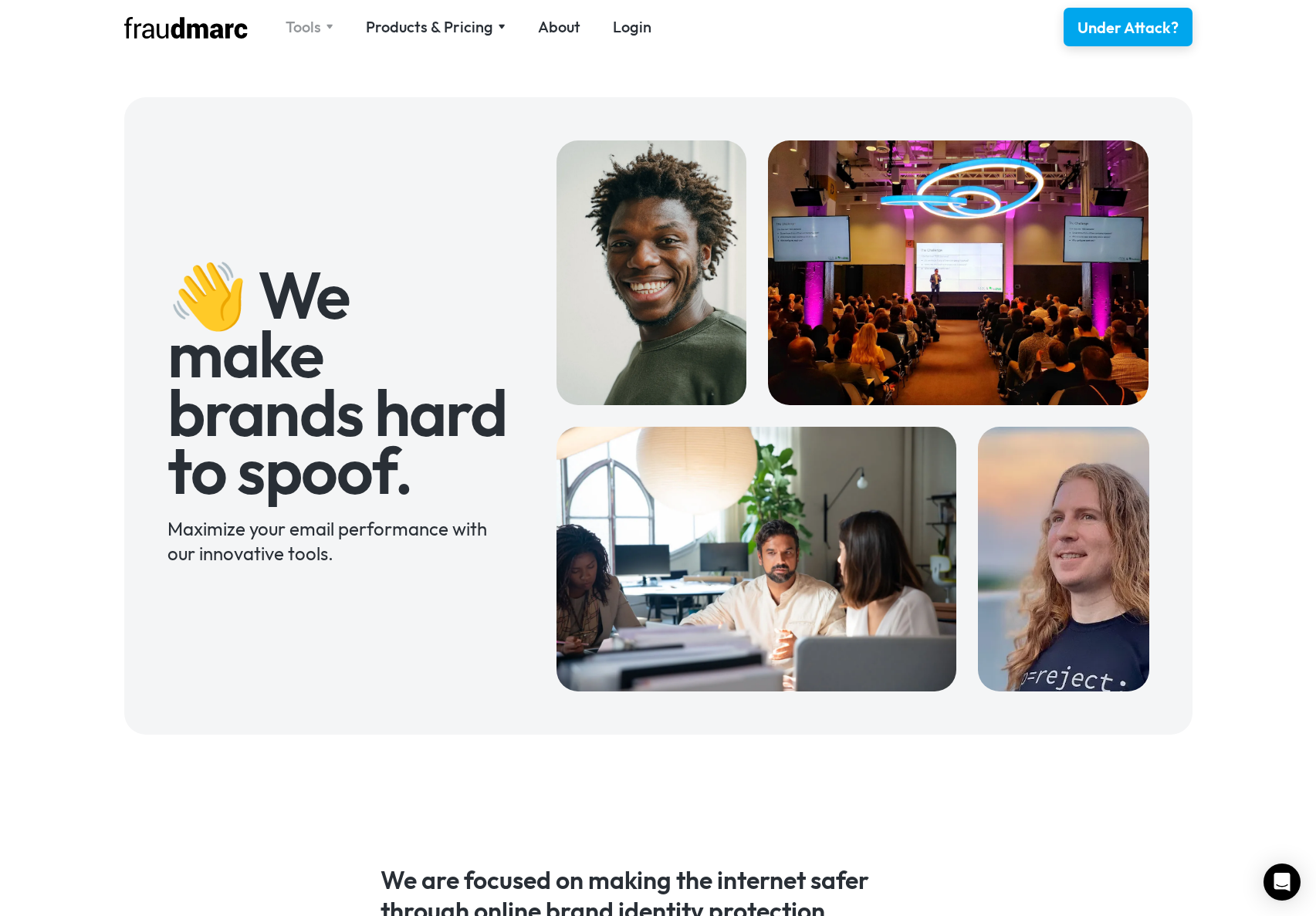
click at [300, 39] on div "Tools SPF Record Check Inspect any domain's SPF record and learn how to fix it …" at bounding box center [658, 26] width 1111 height 54
click at [298, 31] on div "Tools" at bounding box center [303, 26] width 35 height 22
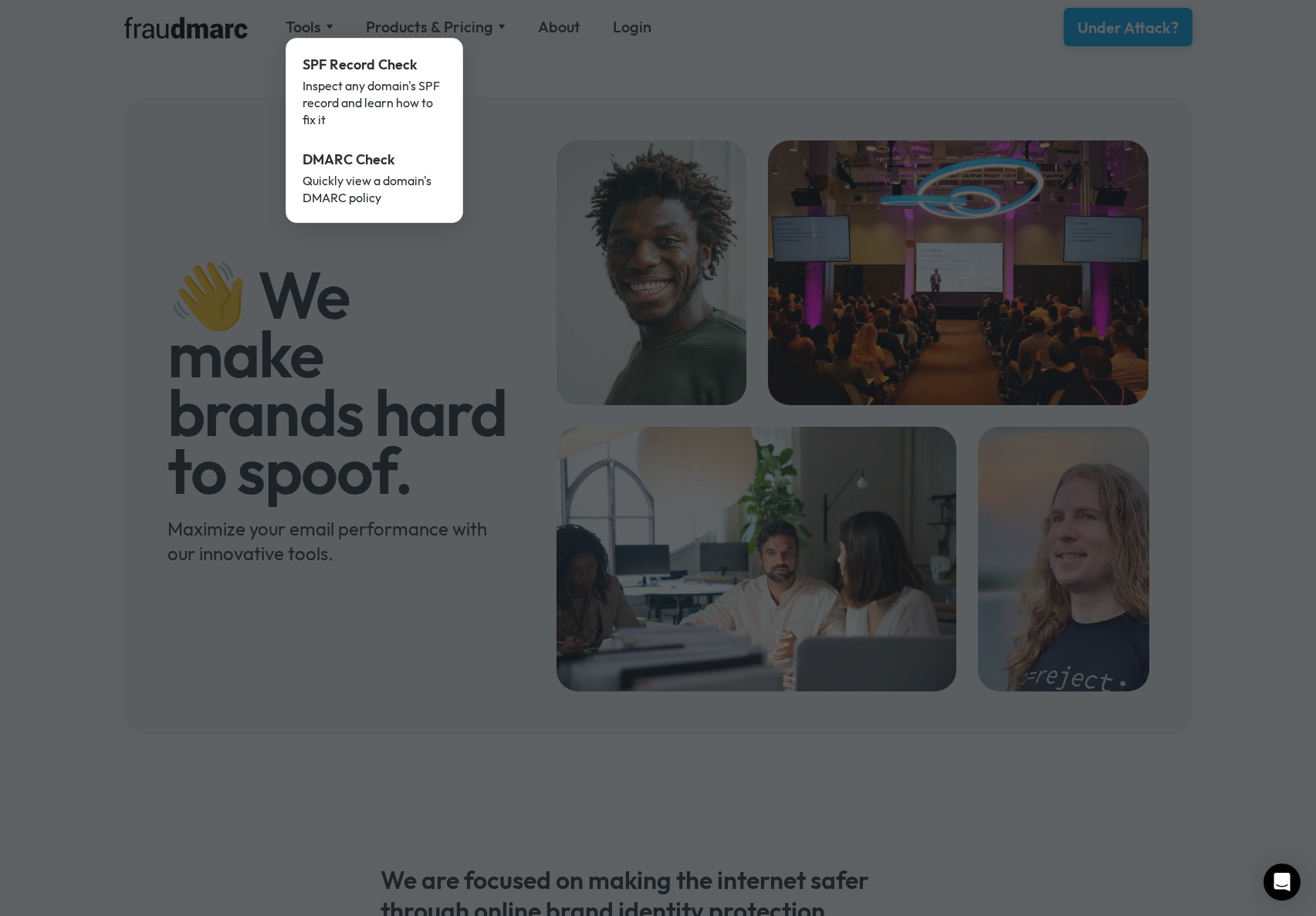
click at [643, 55] on div at bounding box center [658, 458] width 1316 height 916
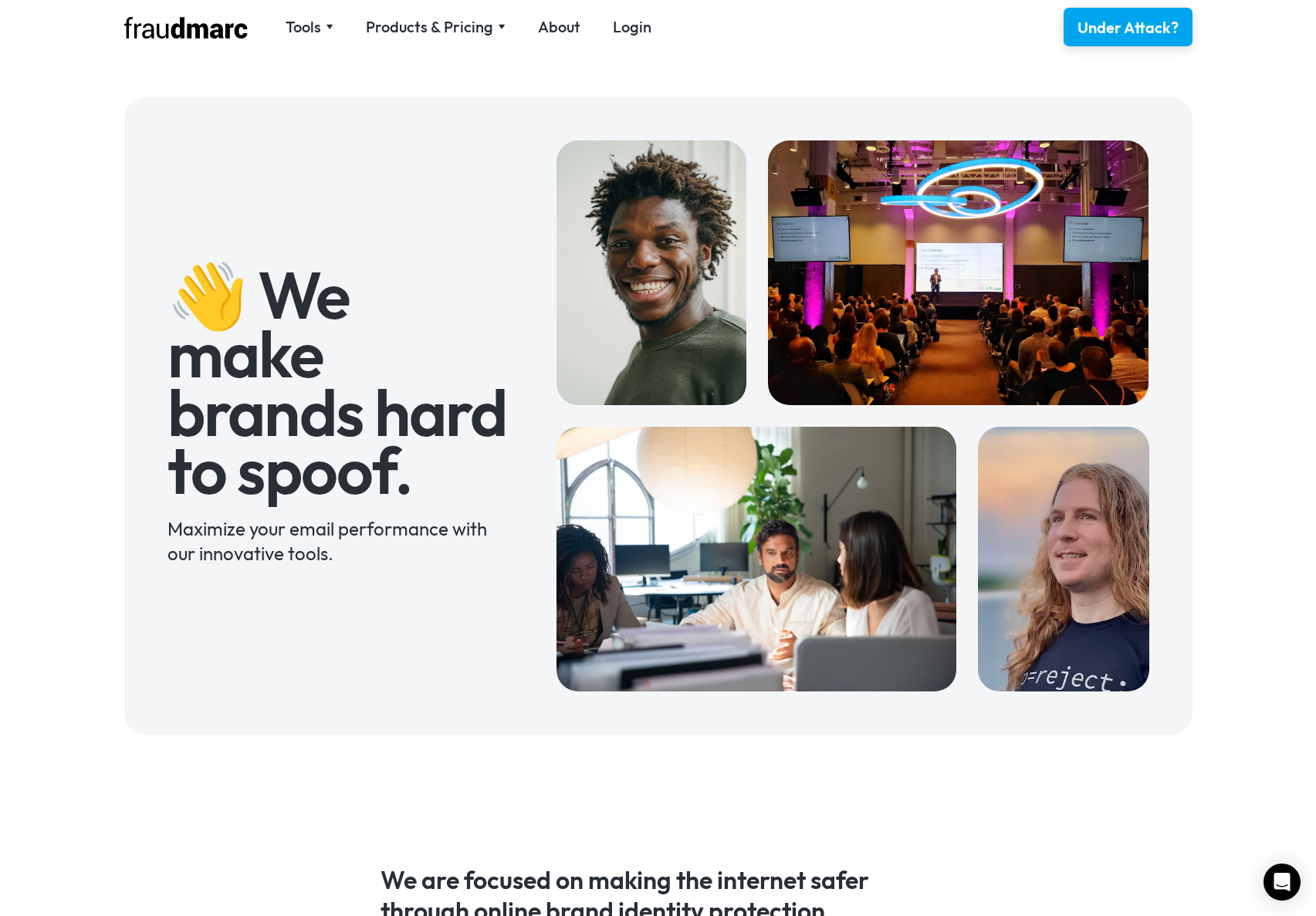
click at [273, 23] on nav "Tools SPF Record Check Inspect any domain's SPF record and learn how to fix it …" at bounding box center [467, 26] width 398 height 22
click at [292, 24] on div "Tools" at bounding box center [303, 26] width 35 height 22
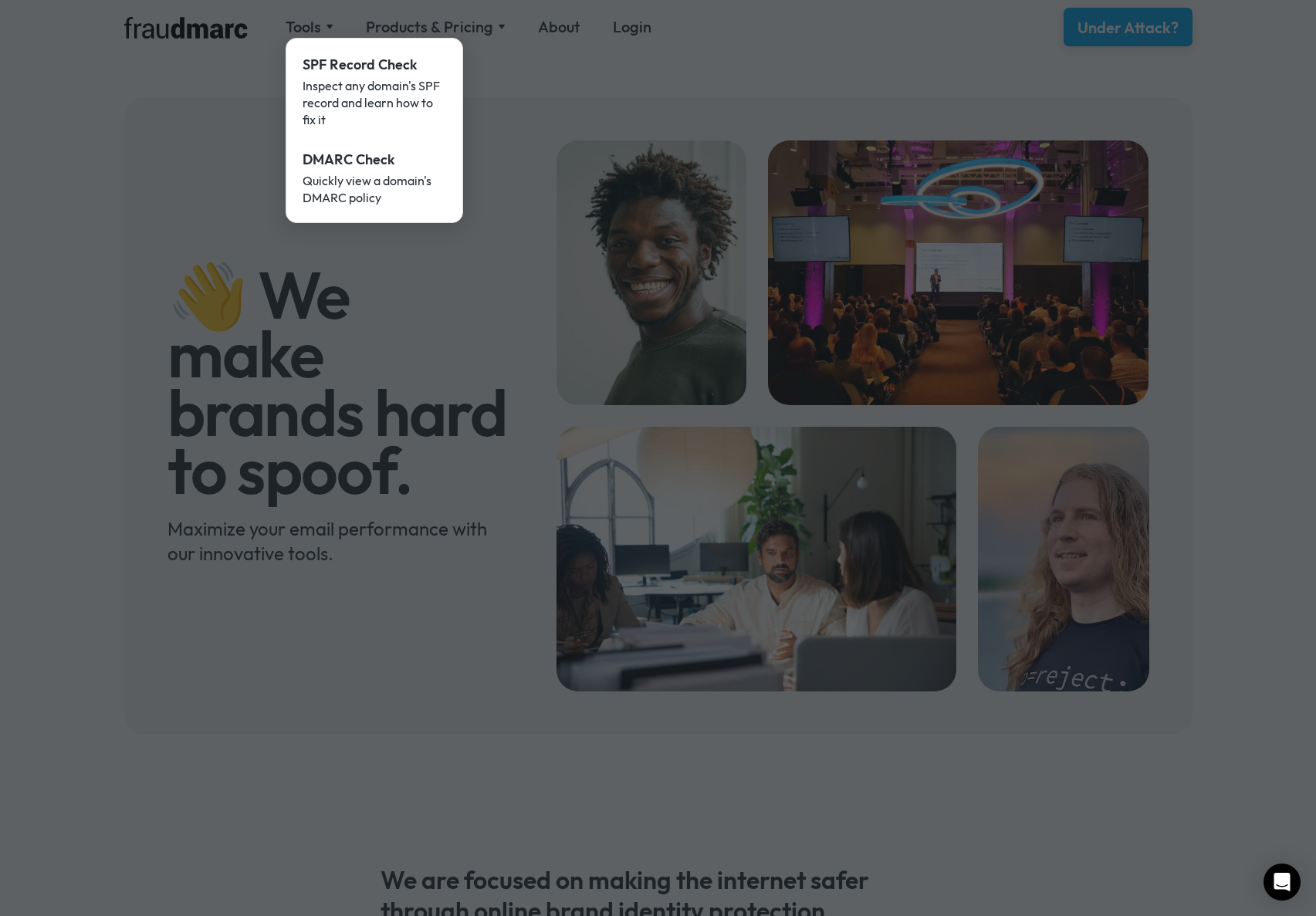
click at [476, 20] on div at bounding box center [658, 458] width 1316 height 916
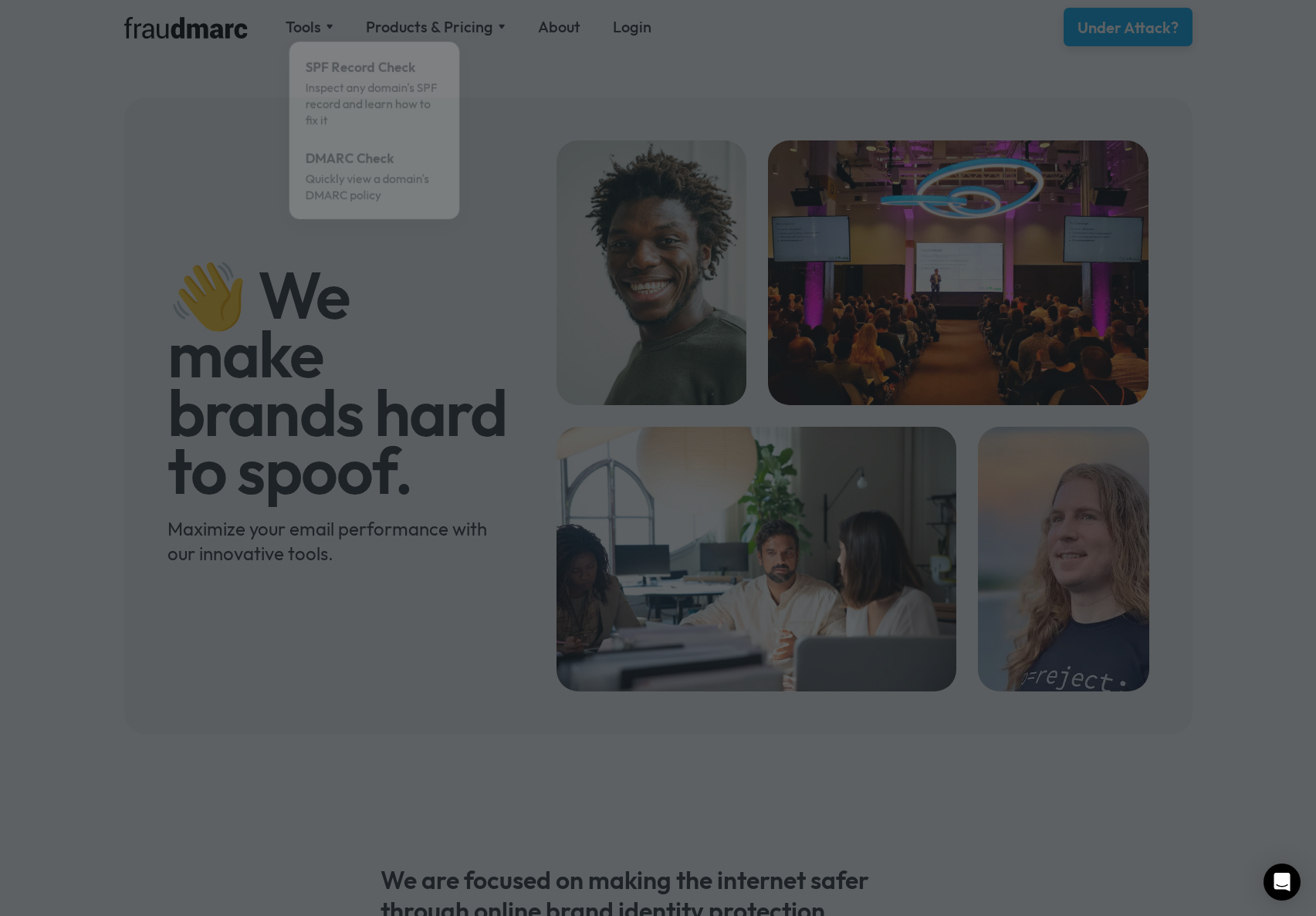
click at [429, 30] on div at bounding box center [658, 458] width 1316 height 916
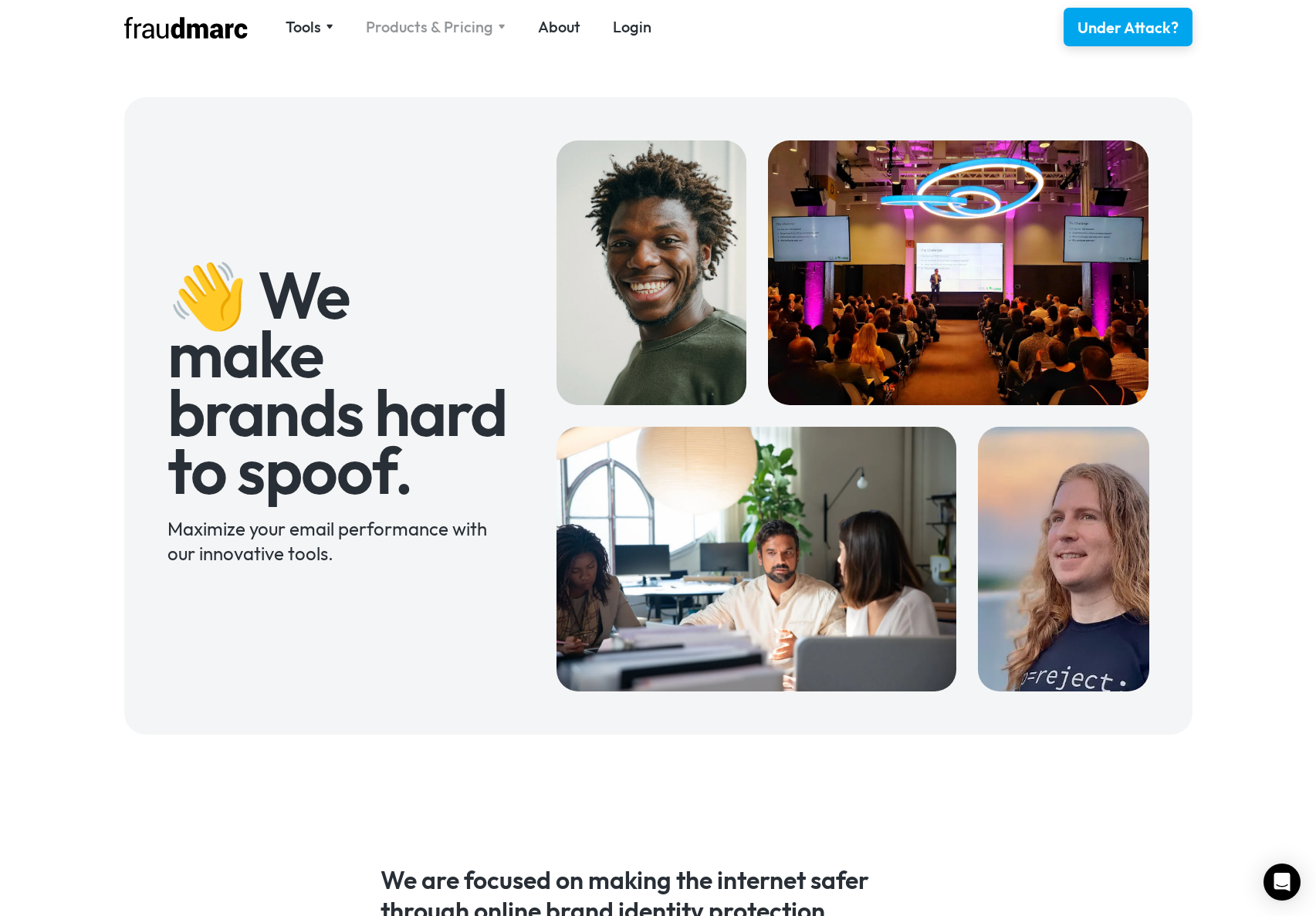
click at [436, 28] on div "Products & Pricing" at bounding box center [429, 26] width 127 height 22
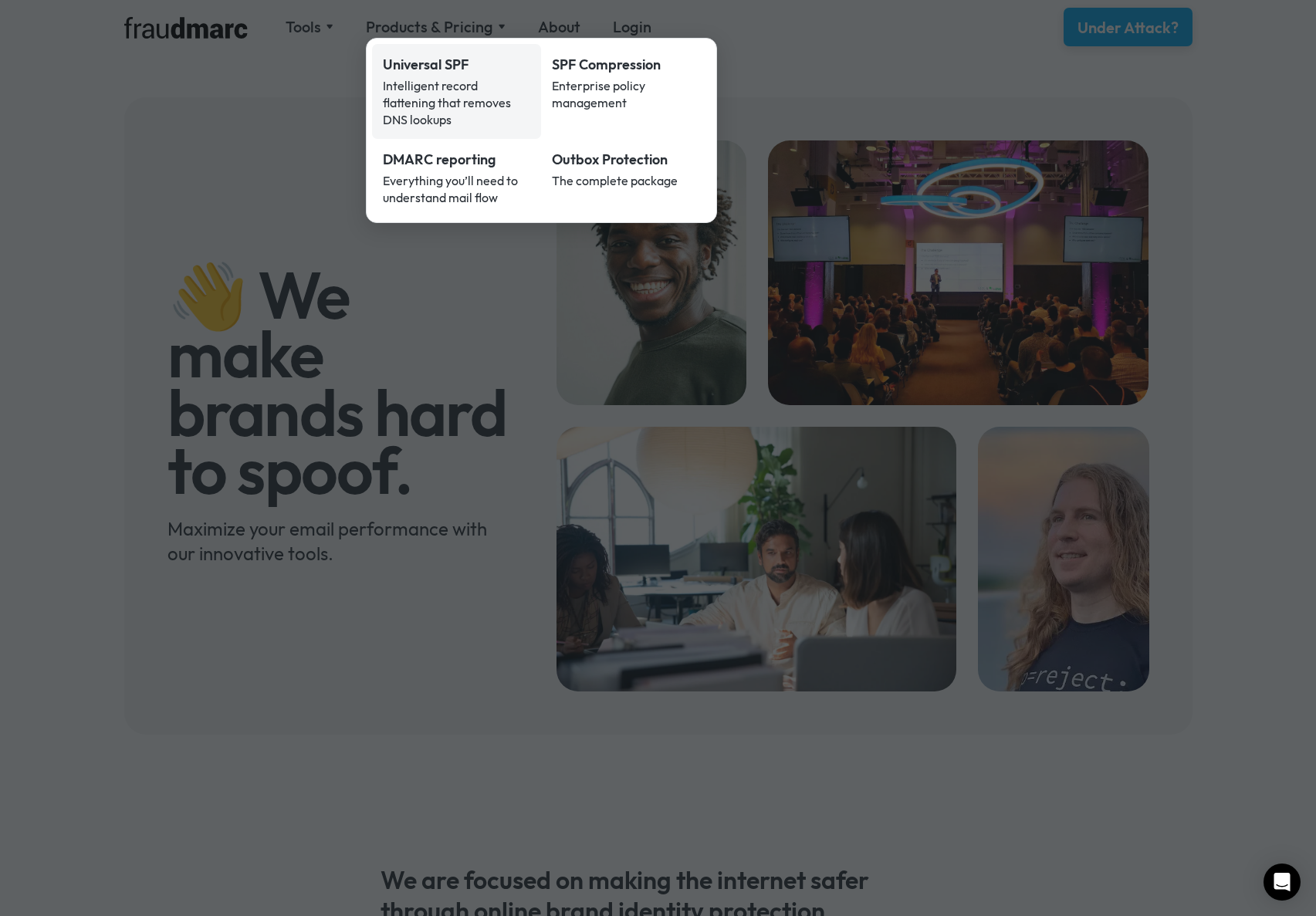
click at [426, 83] on div "Intelligent record flattening that removes DNS lookups" at bounding box center [456, 102] width 148 height 51
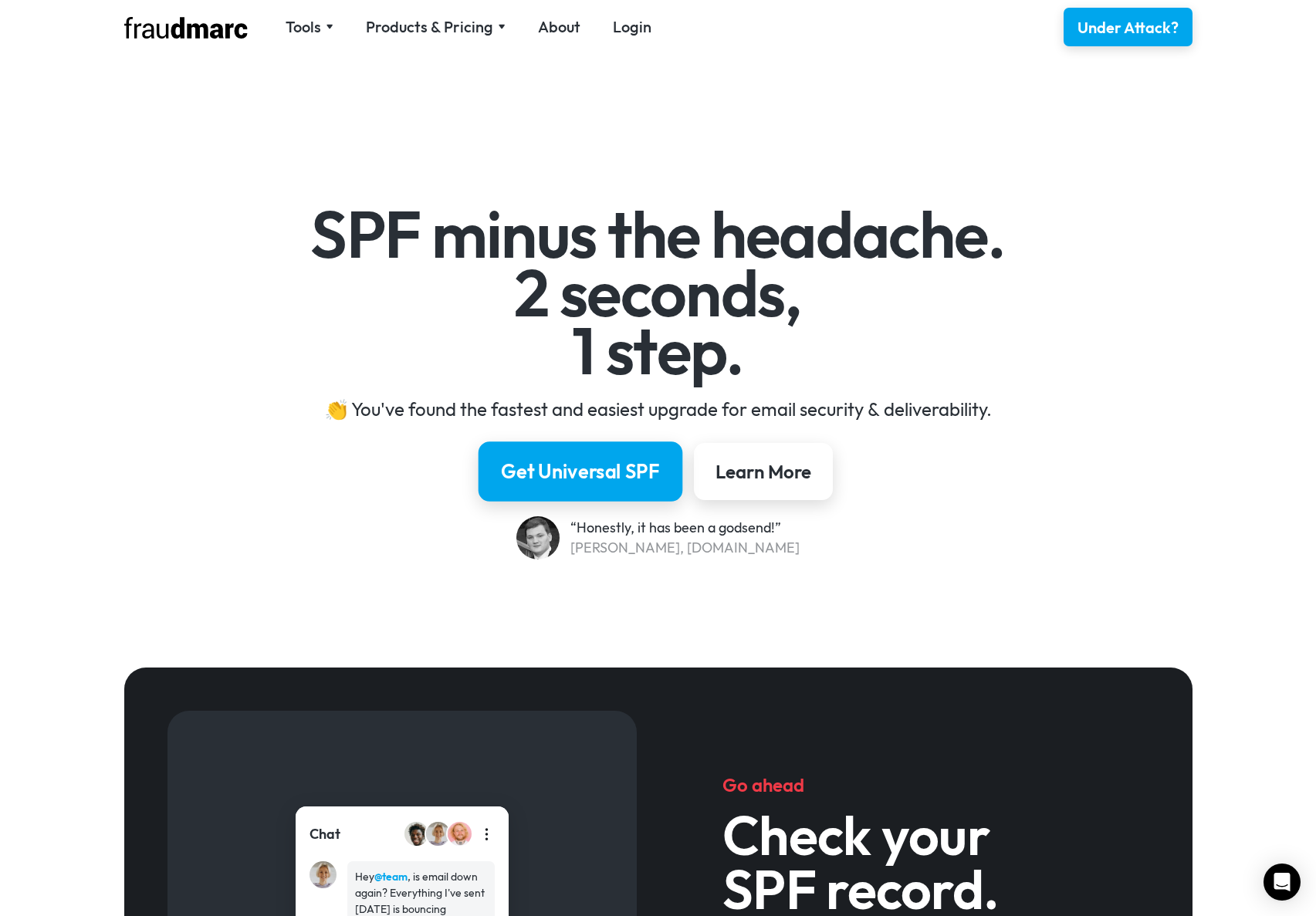
click at [552, 471] on div "Get Universal SPF" at bounding box center [580, 472] width 159 height 26
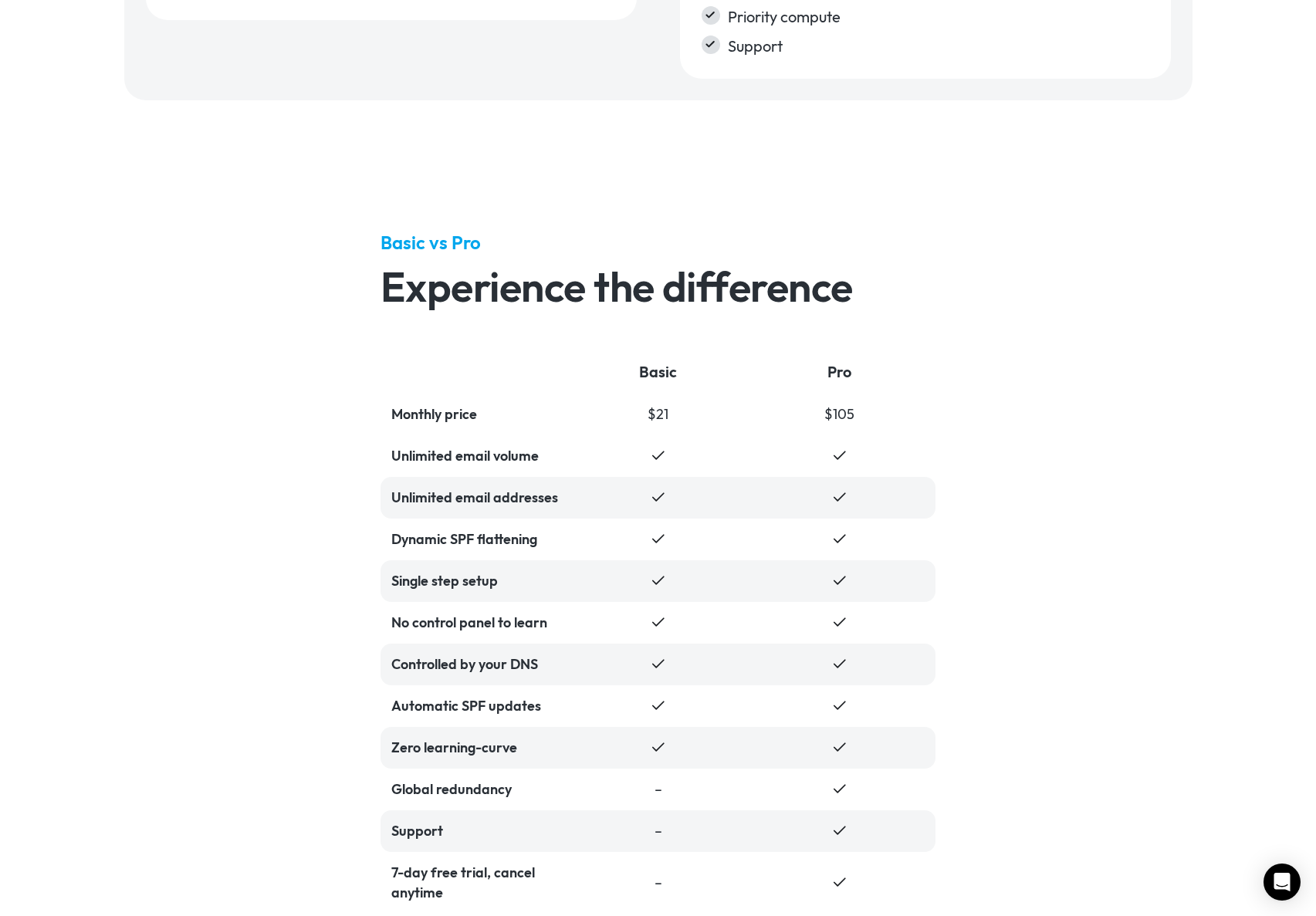
scroll to position [2195, 0]
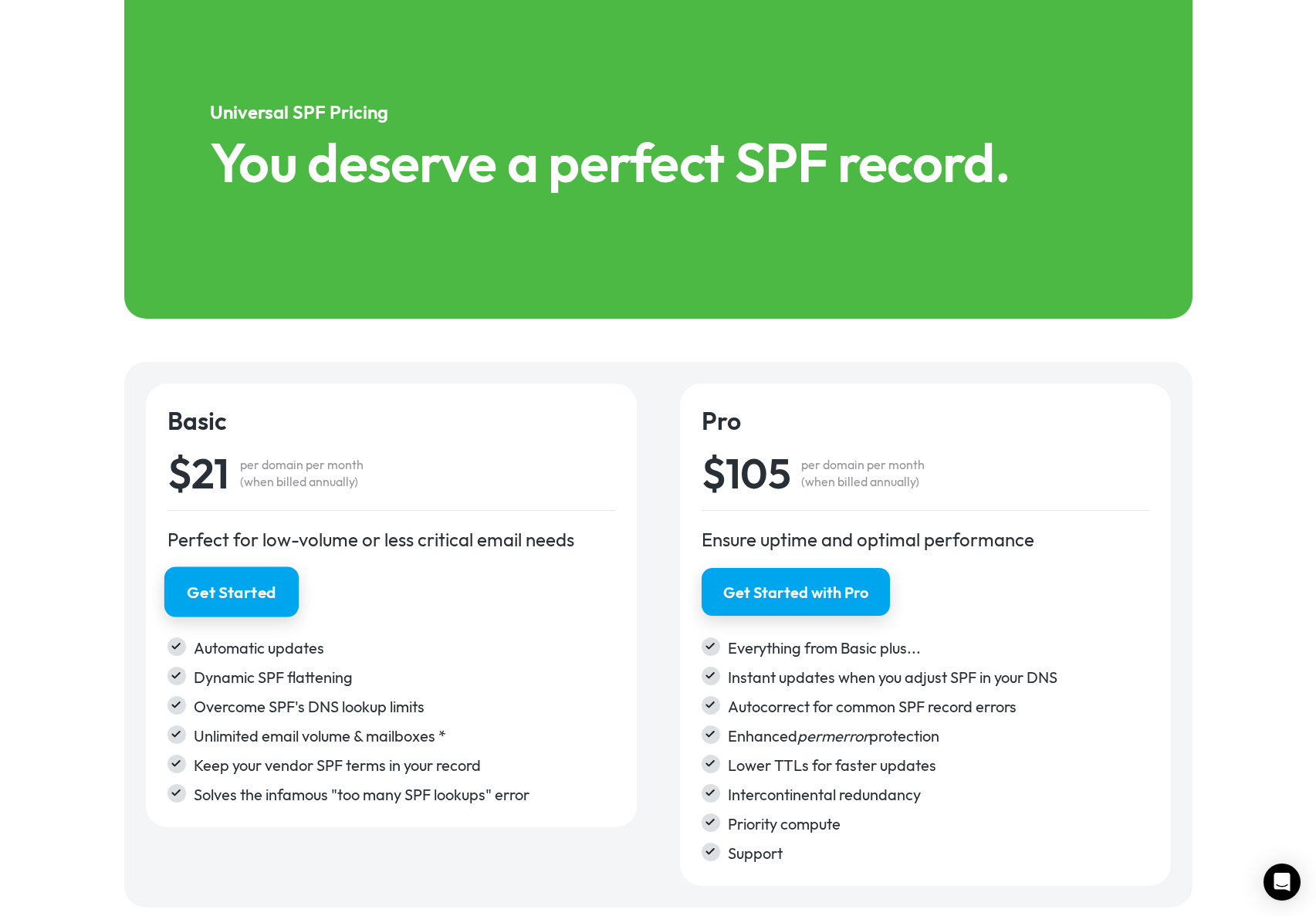
click at [199, 577] on link "Get Started" at bounding box center [231, 592] width 134 height 50
